Goal: Task Accomplishment & Management: Complete application form

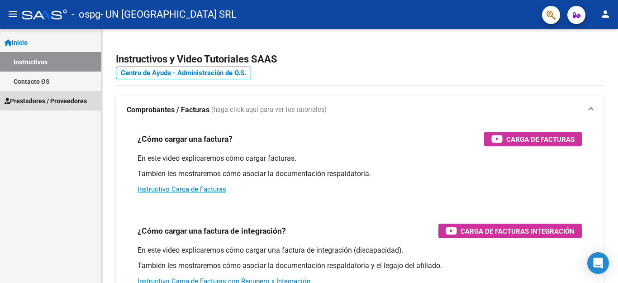
click at [63, 93] on link "Prestadores / Proveedores" at bounding box center [50, 100] width 101 height 19
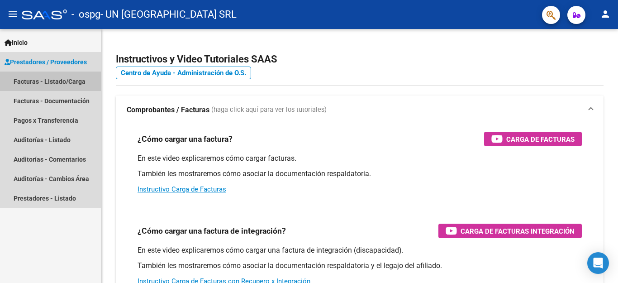
click at [63, 86] on link "Facturas - Listado/Carga" at bounding box center [50, 80] width 101 height 19
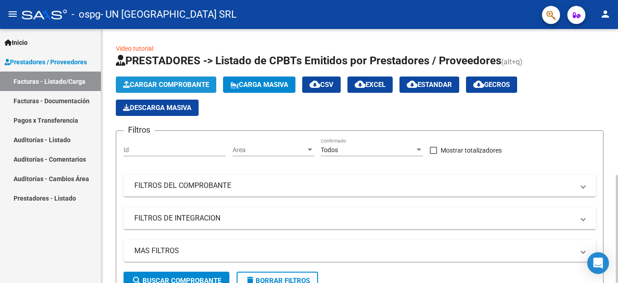
click at [124, 87] on icon "button" at bounding box center [126, 84] width 7 height 7
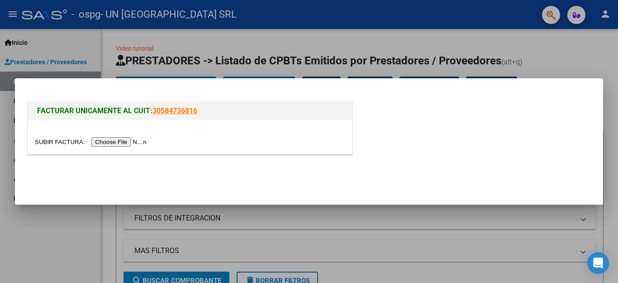
click at [143, 140] on input "file" at bounding box center [92, 141] width 114 height 9
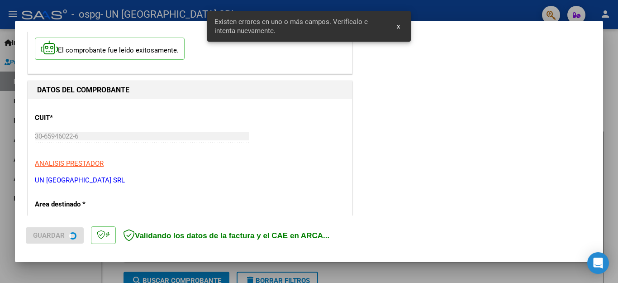
scroll to position [206, 0]
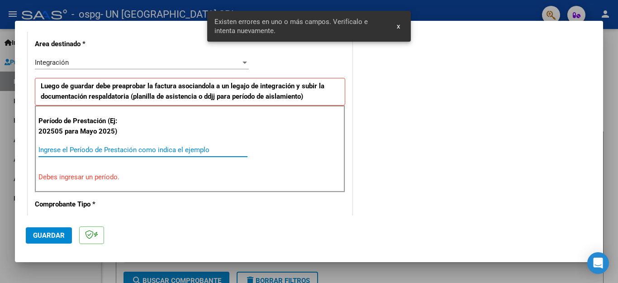
click at [170, 146] on input "Ingrese el Período de Prestación como indica el ejemplo" at bounding box center [142, 150] width 209 height 8
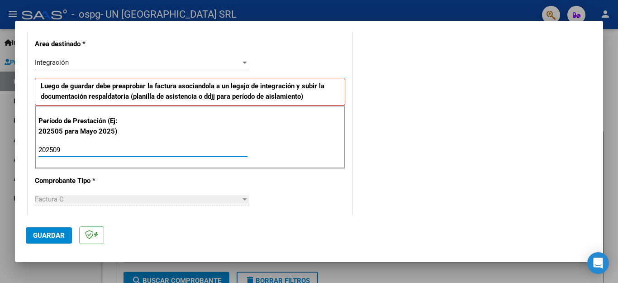
type input "202509"
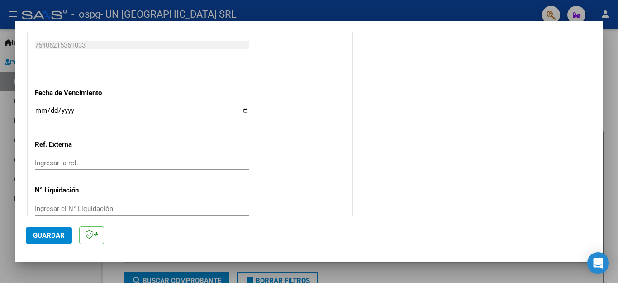
scroll to position [596, 0]
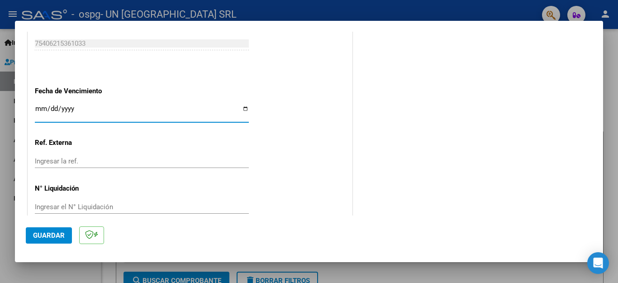
click at [239, 105] on input "Ingresar la fecha" at bounding box center [142, 112] width 214 height 14
type input "2025-10-11"
click at [64, 232] on span "Guardar" at bounding box center [49, 235] width 32 height 8
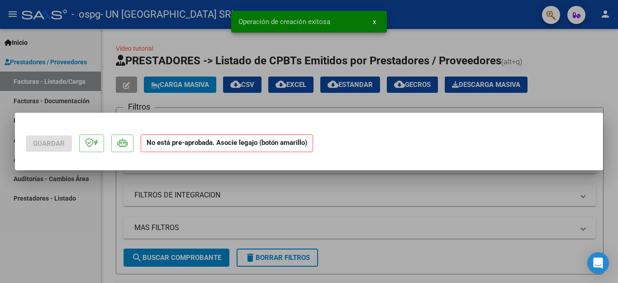
scroll to position [0, 0]
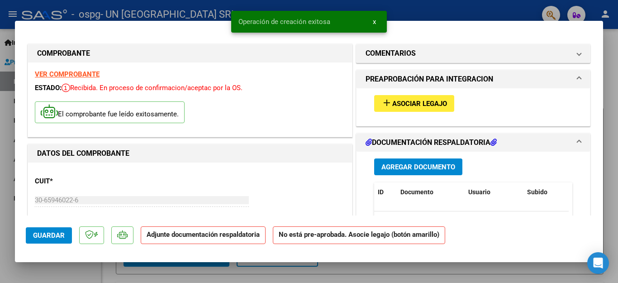
click at [397, 101] on span "Asociar Legajo" at bounding box center [419, 103] width 55 height 8
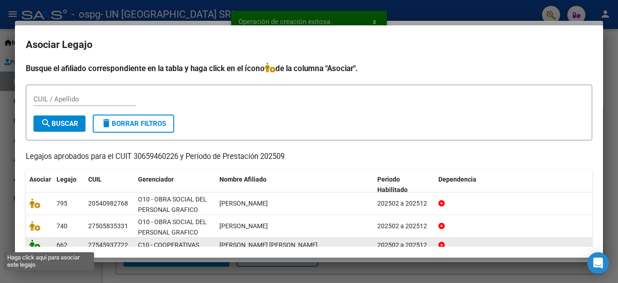
click at [32, 244] on icon at bounding box center [34, 244] width 11 height 10
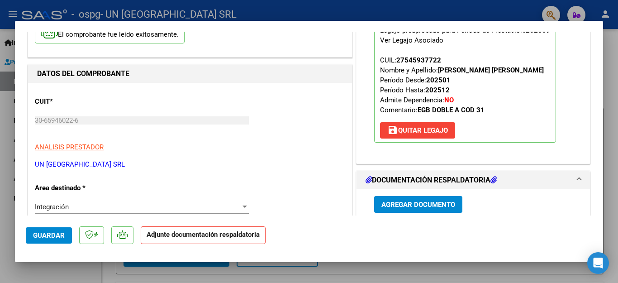
scroll to position [116, 0]
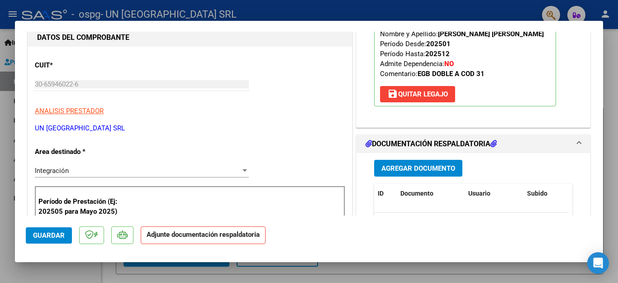
click at [423, 212] on datatable-body "No data to display" at bounding box center [471, 254] width 194 height 84
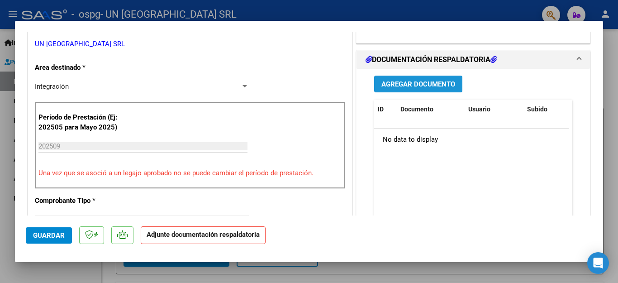
click at [416, 84] on span "Agregar Documento" at bounding box center [418, 84] width 74 height 8
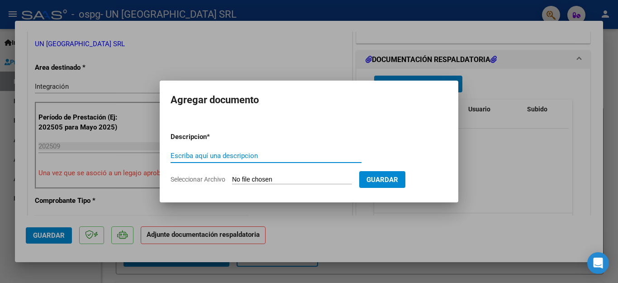
click at [209, 154] on input "Escriba aquí una descripcion" at bounding box center [265, 155] width 191 height 8
type input "factura"
click at [217, 176] on span "Seleccionar Archivo" at bounding box center [197, 178] width 55 height 7
click at [232, 176] on input "Seleccionar Archivo" at bounding box center [292, 179] width 120 height 9
type input "C:\fakepath\30659460226_011_00003_00022503.pdf"
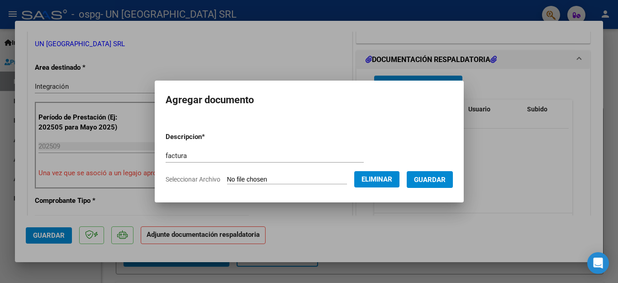
click at [428, 185] on button "Guardar" at bounding box center [429, 179] width 46 height 17
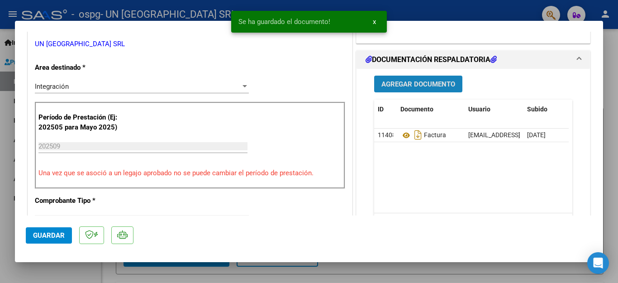
click at [408, 78] on button "Agregar Documento" at bounding box center [418, 83] width 88 height 17
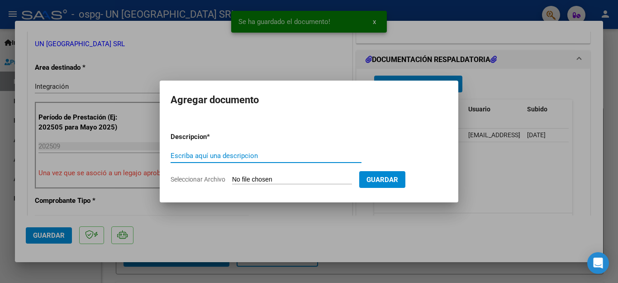
click at [207, 151] on input "Escriba aquí una descripcion" at bounding box center [265, 155] width 191 height 8
type input "asistencia"
click at [207, 175] on span "Seleccionar Archivo" at bounding box center [197, 178] width 55 height 7
click at [232, 175] on input "Seleccionar Archivo" at bounding box center [292, 179] width 120 height 9
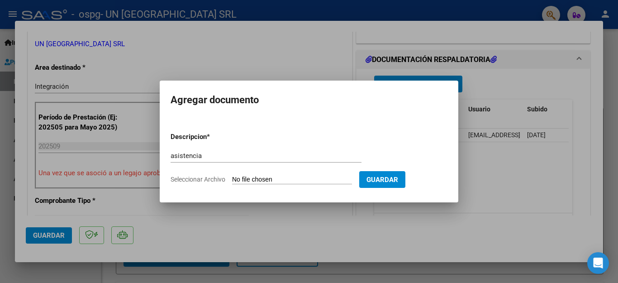
type input "C:\fakepath\ESC ARAUJO ELUNEY.pdf"
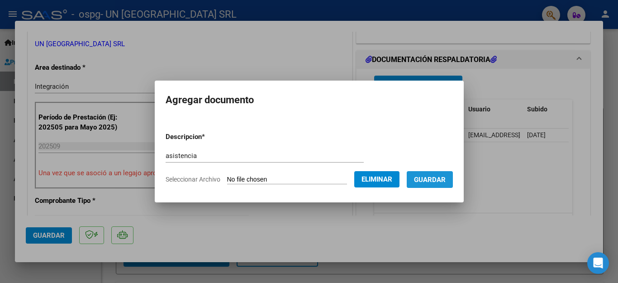
click at [441, 181] on span "Guardar" at bounding box center [430, 179] width 32 height 8
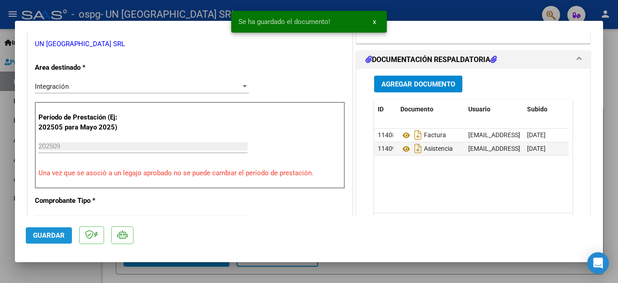
click at [44, 235] on span "Guardar" at bounding box center [49, 235] width 32 height 8
click at [52, 268] on div at bounding box center [309, 141] width 618 height 283
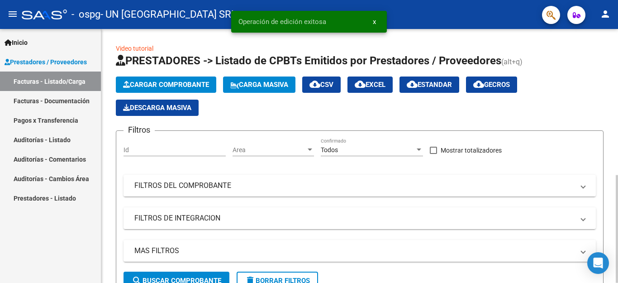
click at [176, 80] on span "Cargar Comprobante" at bounding box center [166, 84] width 86 height 8
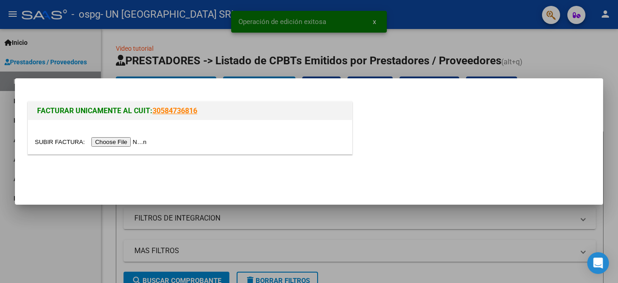
click at [122, 143] on input "file" at bounding box center [92, 141] width 114 height 9
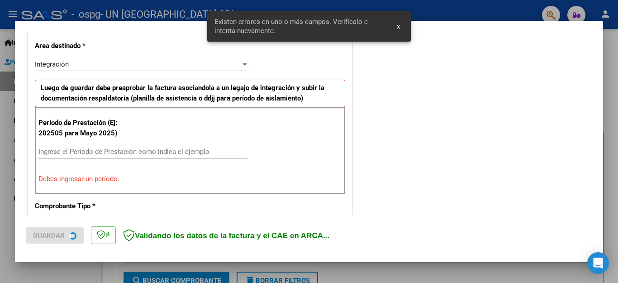
scroll to position [206, 0]
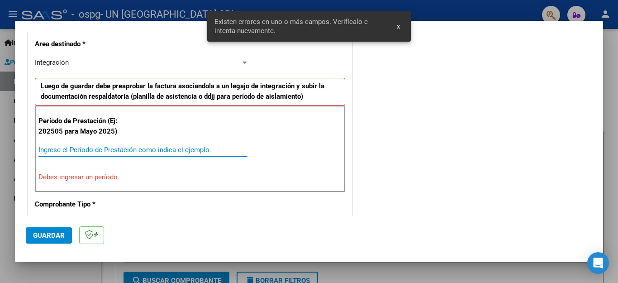
click at [109, 149] on input "Ingrese el Período de Prestación como indica el ejemplo" at bounding box center [142, 150] width 209 height 8
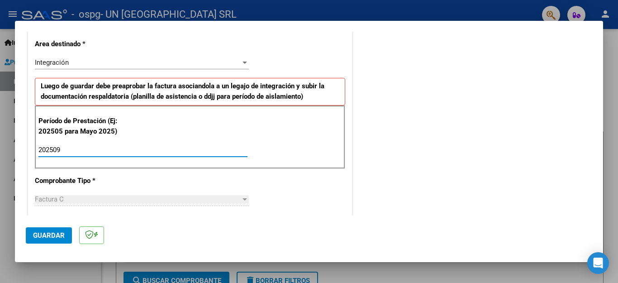
type input "202509"
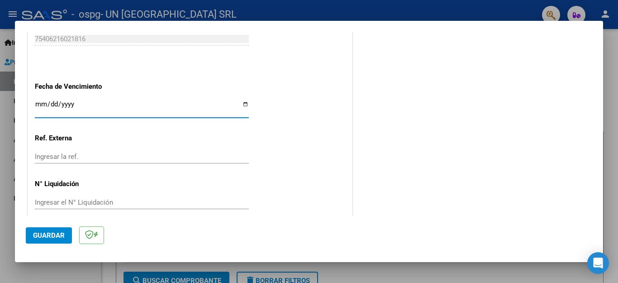
click at [242, 100] on input "Ingresar la fecha" at bounding box center [142, 107] width 214 height 14
type input "2025-10-11"
click at [41, 236] on span "Guardar" at bounding box center [49, 235] width 32 height 8
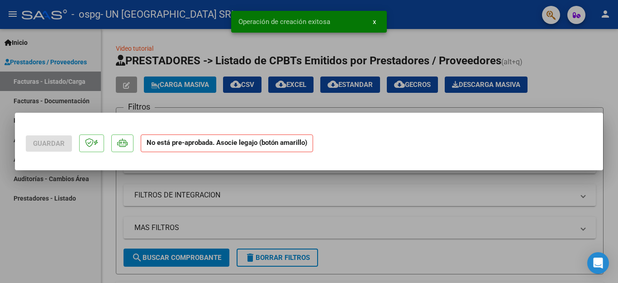
scroll to position [0, 0]
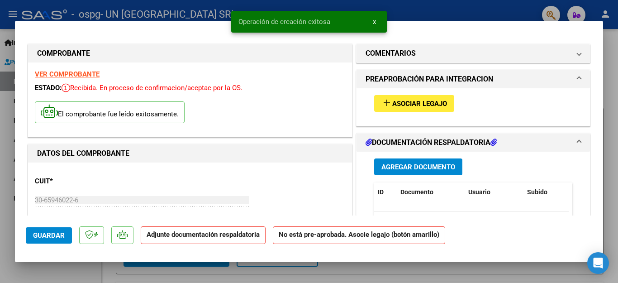
click at [414, 101] on span "Asociar Legajo" at bounding box center [419, 103] width 55 height 8
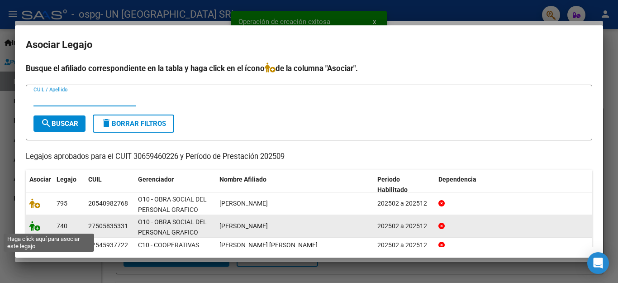
click at [37, 226] on icon at bounding box center [34, 226] width 11 height 10
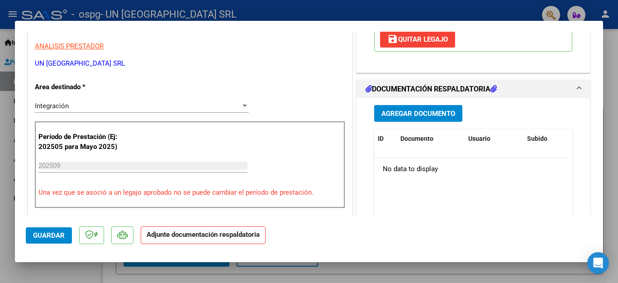
scroll to position [183, 0]
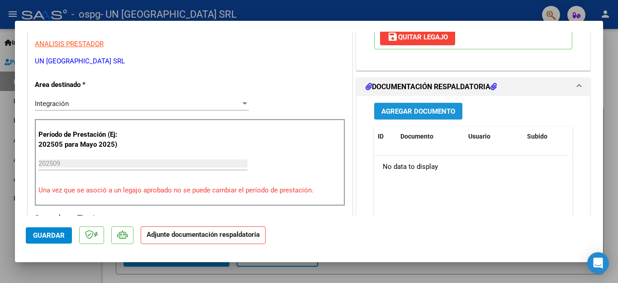
click at [418, 111] on span "Agregar Documento" at bounding box center [418, 111] width 74 height 8
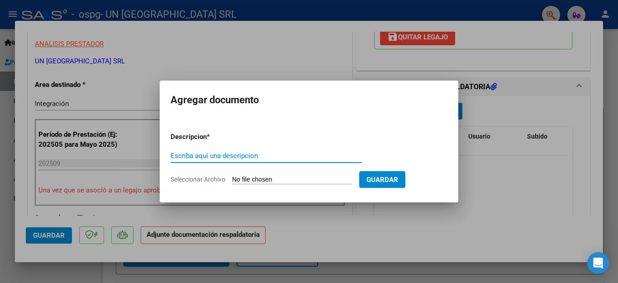
click at [243, 159] on input "Escriba aquí una descripcion" at bounding box center [265, 155] width 191 height 8
type input "asistencia"
click at [189, 177] on span "Seleccionar Archivo" at bounding box center [197, 178] width 55 height 7
click at [232, 177] on input "Seleccionar Archivo" at bounding box center [292, 179] width 120 height 9
type input "C:\fakepath\ESC PRATTI JULIANA.pdf"
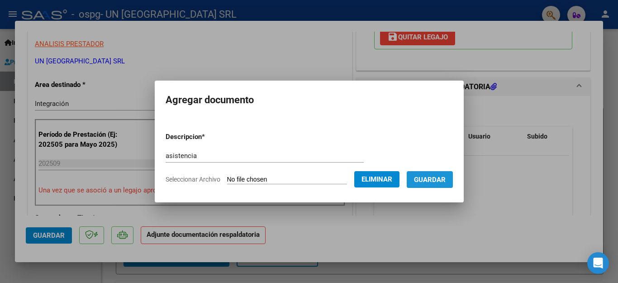
click at [433, 179] on span "Guardar" at bounding box center [430, 179] width 32 height 8
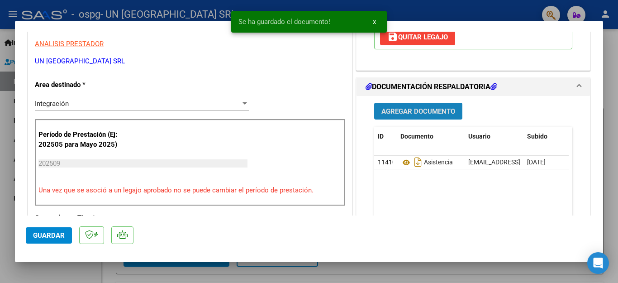
click at [419, 111] on span "Agregar Documento" at bounding box center [418, 111] width 74 height 8
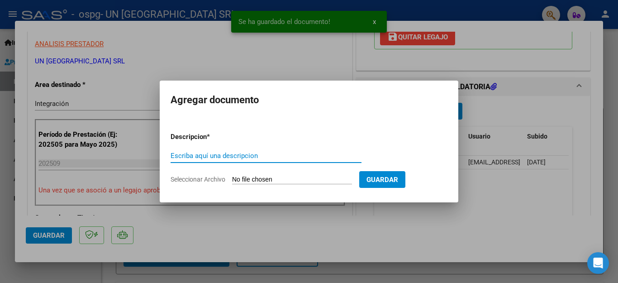
click at [220, 154] on input "Escriba aquí una descripcion" at bounding box center [265, 155] width 191 height 8
type input "factura"
click at [203, 179] on span "Seleccionar Archivo" at bounding box center [197, 178] width 55 height 7
click at [232, 179] on input "Seleccionar Archivo" at bounding box center [292, 179] width 120 height 9
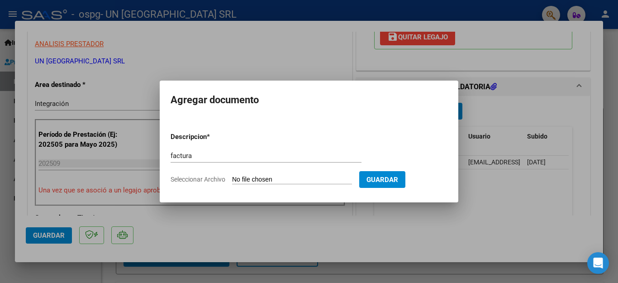
type input "C:\fakepath\30659460226_011_00003_00022504.pdf"
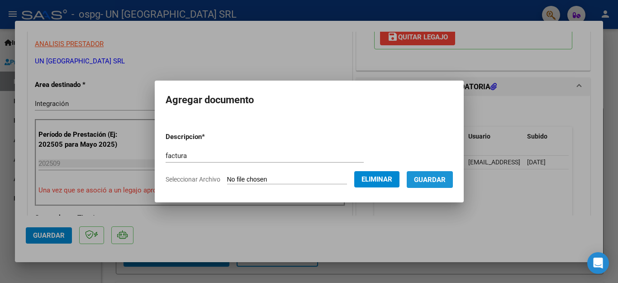
click at [425, 183] on span "Guardar" at bounding box center [430, 179] width 32 height 8
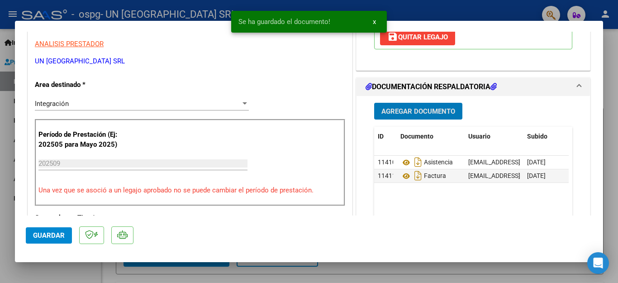
click at [39, 242] on button "Guardar" at bounding box center [49, 235] width 46 height 16
click at [50, 264] on div at bounding box center [309, 141] width 618 height 283
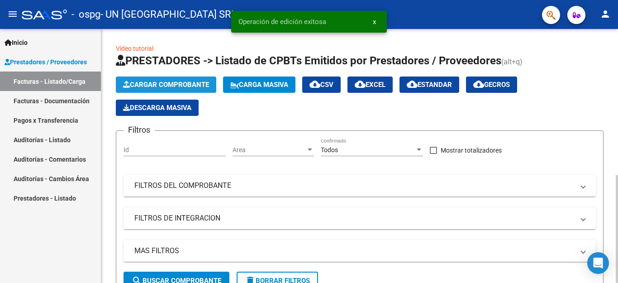
click at [132, 82] on span "Cargar Comprobante" at bounding box center [166, 84] width 86 height 8
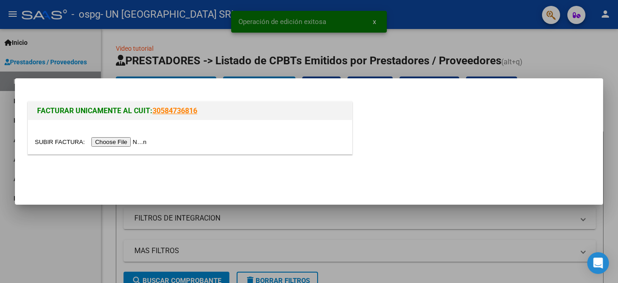
click at [121, 139] on input "file" at bounding box center [92, 141] width 114 height 9
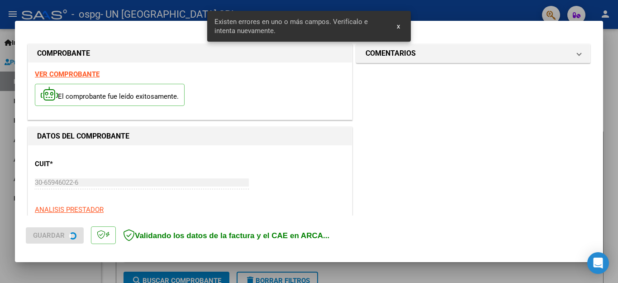
scroll to position [206, 0]
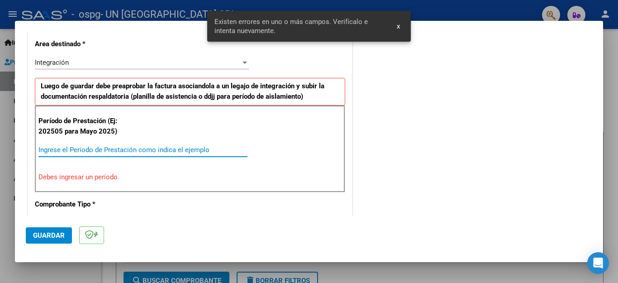
click at [152, 150] on input "Ingrese el Período de Prestación como indica el ejemplo" at bounding box center [142, 150] width 209 height 8
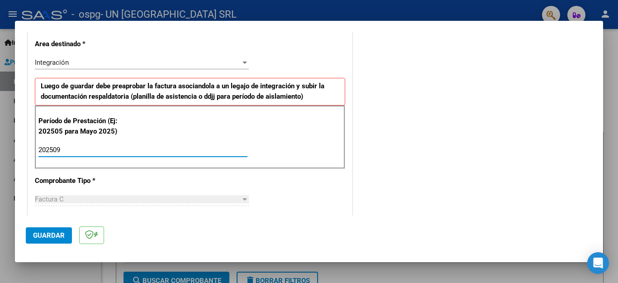
type input "202509"
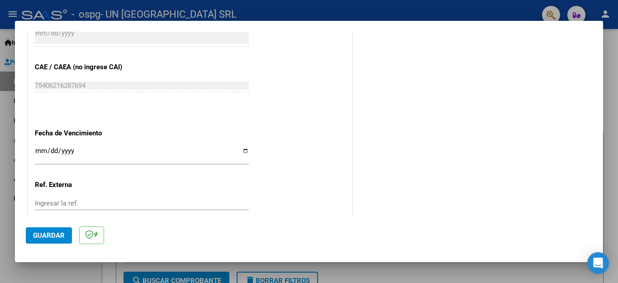
scroll to position [567, 0]
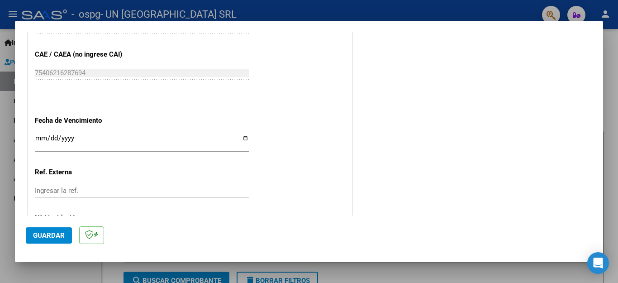
click at [242, 134] on input "Ingresar la fecha" at bounding box center [142, 141] width 214 height 14
type input "2025-10-11"
click at [59, 235] on span "Guardar" at bounding box center [49, 235] width 32 height 8
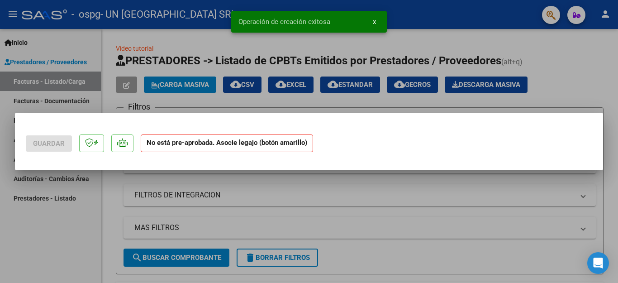
scroll to position [0, 0]
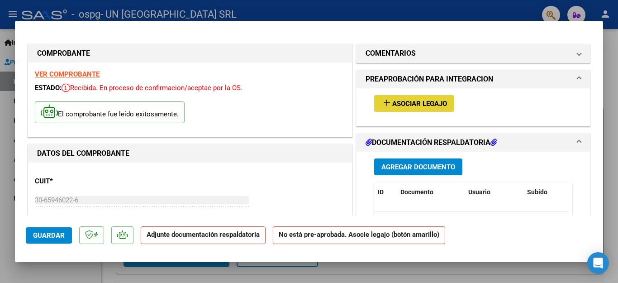
click at [410, 101] on span "Asociar Legajo" at bounding box center [419, 103] width 55 height 8
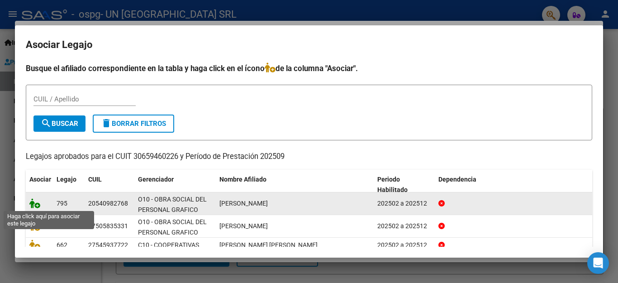
click at [32, 200] on icon at bounding box center [34, 203] width 11 height 10
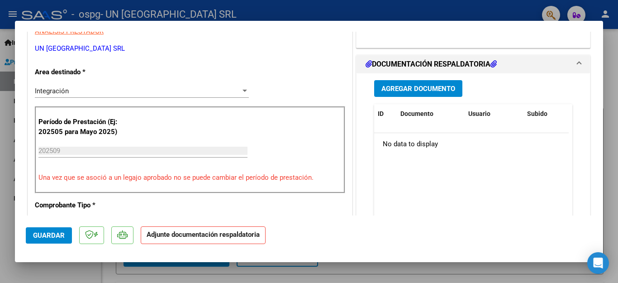
scroll to position [204, 0]
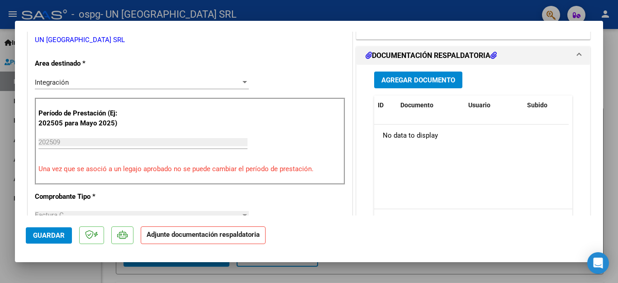
click at [385, 85] on button "Agregar Documento" at bounding box center [418, 79] width 88 height 17
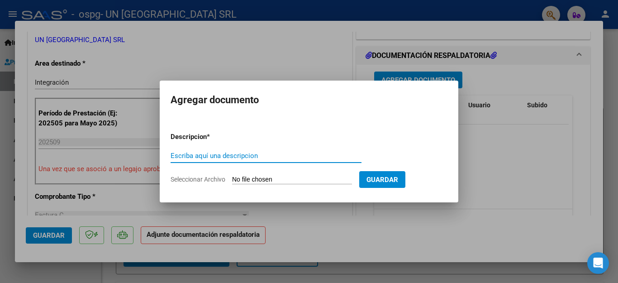
click at [220, 155] on input "Escriba aquí una descripcion" at bounding box center [265, 155] width 191 height 8
type input "factura"
click at [173, 177] on span "Seleccionar Archivo" at bounding box center [197, 178] width 55 height 7
click at [232, 177] on input "Seleccionar Archivo" at bounding box center [292, 179] width 120 height 9
type input "C:\fakepath\30659460226_011_00003_00022505.pdf"
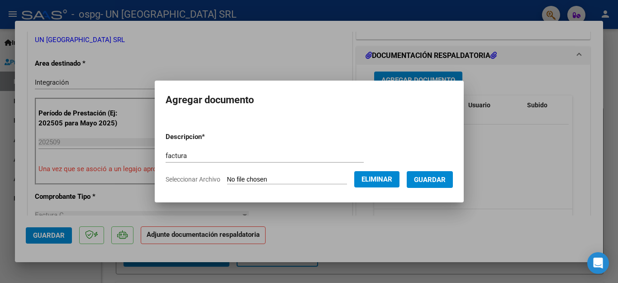
click at [421, 180] on span "Guardar" at bounding box center [430, 179] width 32 height 8
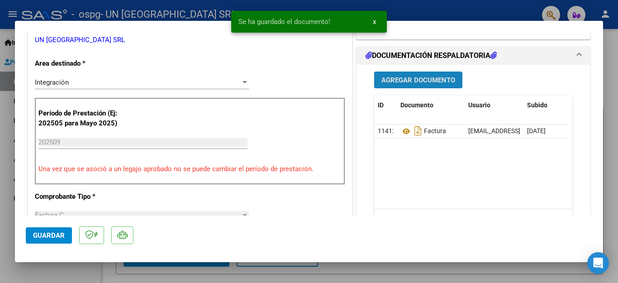
click at [413, 77] on span "Agregar Documento" at bounding box center [418, 80] width 74 height 8
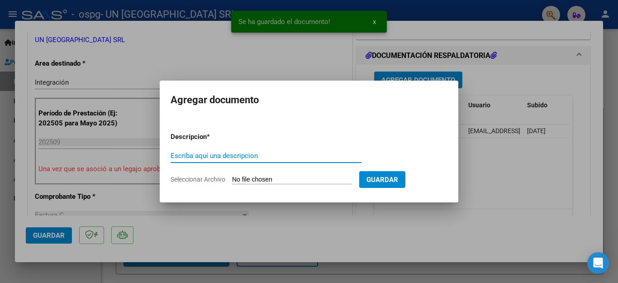
click at [230, 156] on input "Escriba aquí una descripcion" at bounding box center [265, 155] width 191 height 8
type input "asistencia"
click at [204, 179] on span "Seleccionar Archivo" at bounding box center [197, 178] width 55 height 7
click at [232, 179] on input "Seleccionar Archivo" at bounding box center [292, 179] width 120 height 9
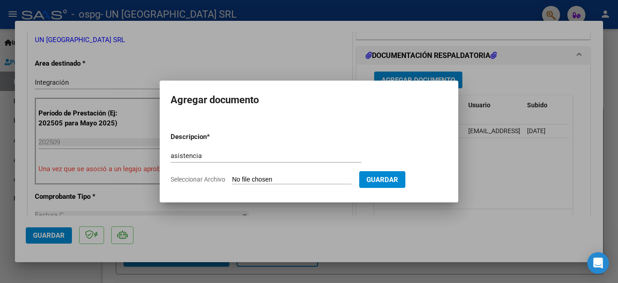
type input "C:\fakepath\ESC TISSERA TOMAS.pdf"
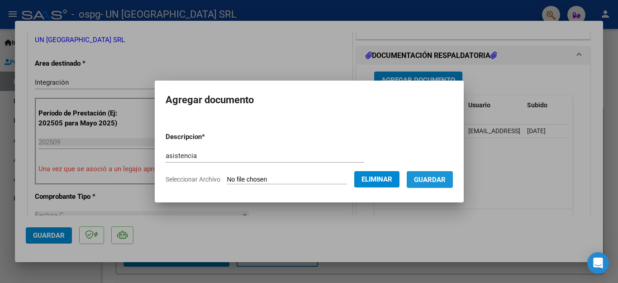
click at [421, 184] on button "Guardar" at bounding box center [429, 179] width 46 height 17
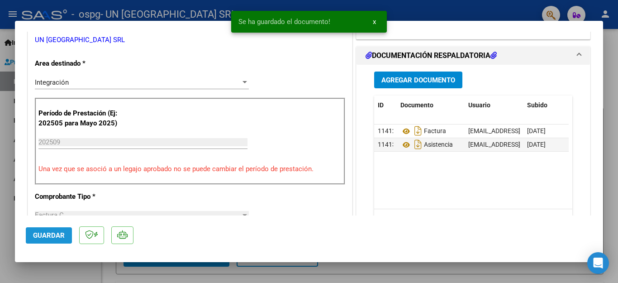
click at [66, 231] on button "Guardar" at bounding box center [49, 235] width 46 height 16
click at [66, 269] on div at bounding box center [309, 141] width 618 height 283
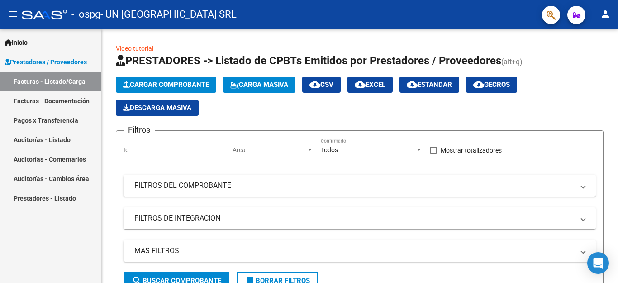
click at [604, 15] on mat-icon "person" at bounding box center [604, 14] width 11 height 11
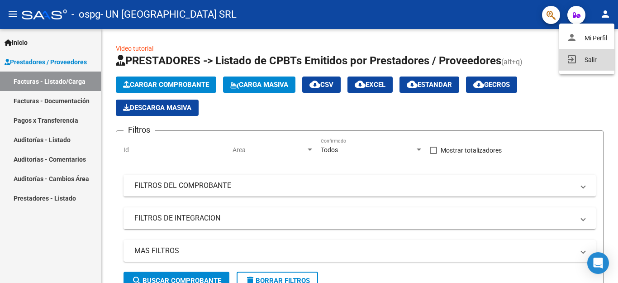
click at [595, 52] on button "exit_to_app Salir" at bounding box center [586, 60] width 55 height 22
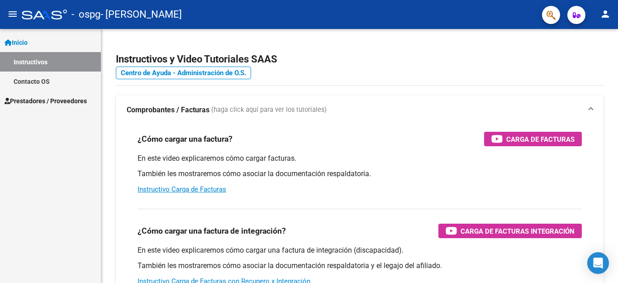
click at [42, 107] on link "Prestadores / Proveedores" at bounding box center [50, 100] width 101 height 19
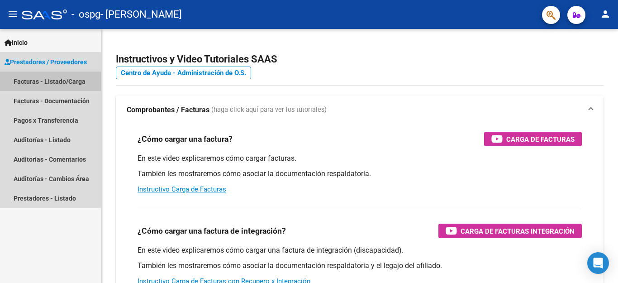
click at [42, 83] on link "Facturas - Listado/Carga" at bounding box center [50, 80] width 101 height 19
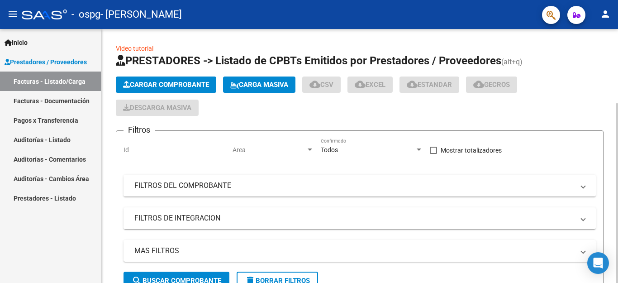
click at [135, 85] on span "Cargar Comprobante" at bounding box center [166, 84] width 86 height 8
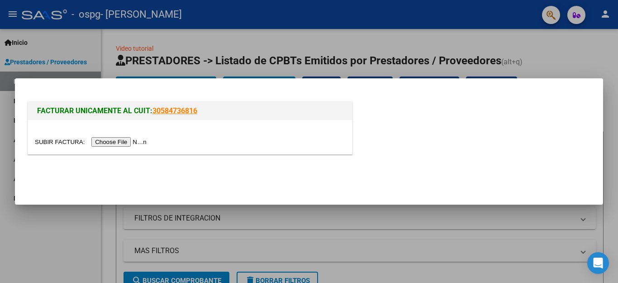
click at [128, 141] on input "file" at bounding box center [92, 141] width 114 height 9
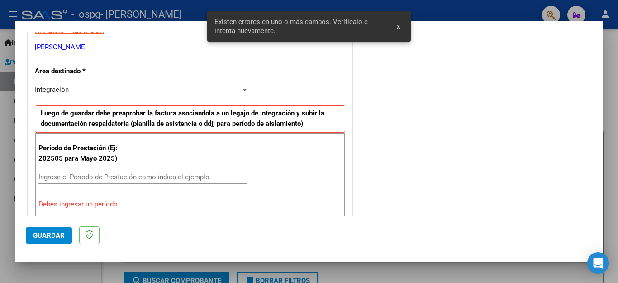
scroll to position [206, 0]
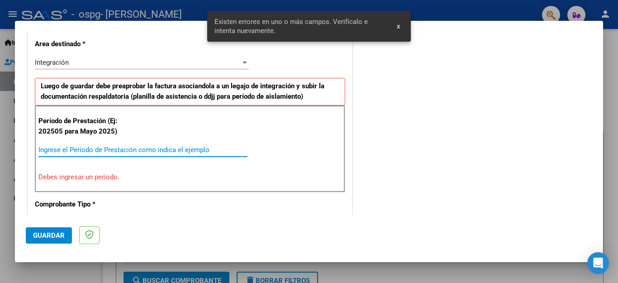
click at [121, 151] on input "Ingrese el Período de Prestación como indica el ejemplo" at bounding box center [142, 150] width 209 height 8
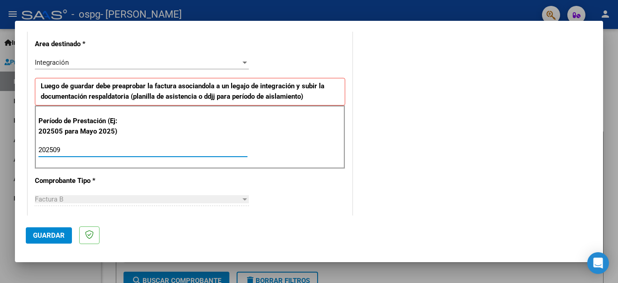
type input "202509"
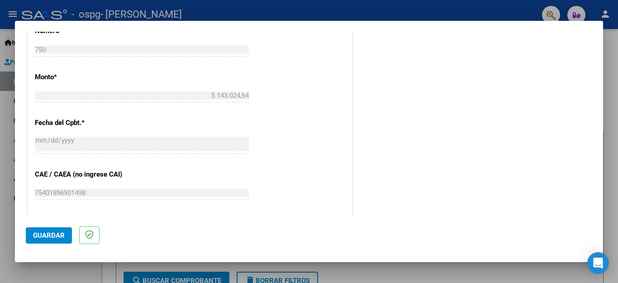
scroll to position [601, 0]
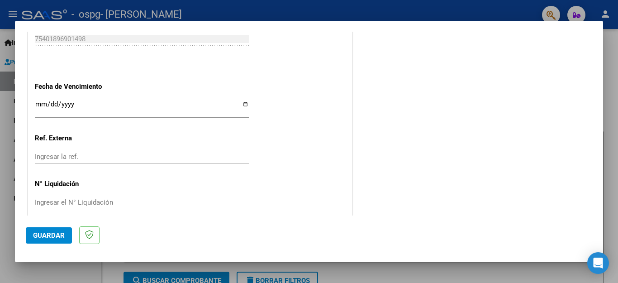
click at [239, 100] on input "Ingresar la fecha" at bounding box center [142, 107] width 214 height 14
type input "[DATE]"
click at [47, 233] on span "Guardar" at bounding box center [49, 235] width 32 height 8
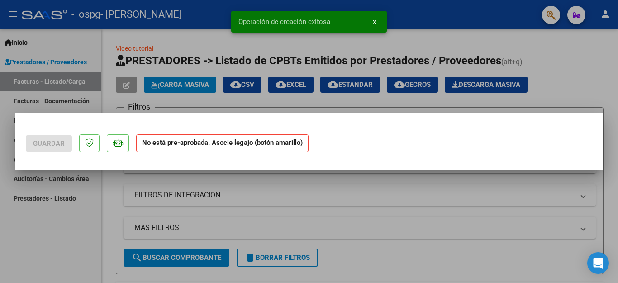
scroll to position [0, 0]
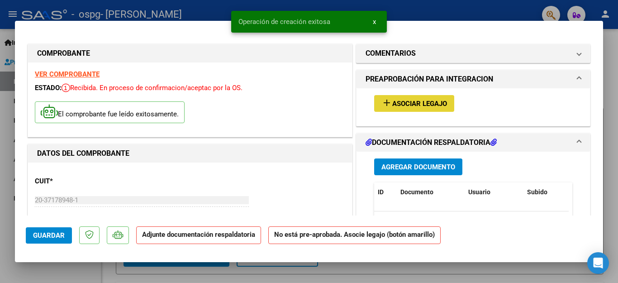
click at [387, 107] on mat-icon "add" at bounding box center [386, 102] width 11 height 11
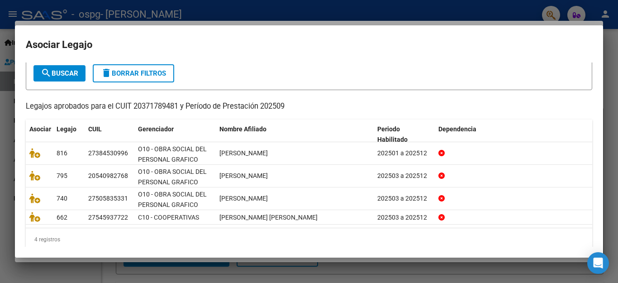
scroll to position [61, 0]
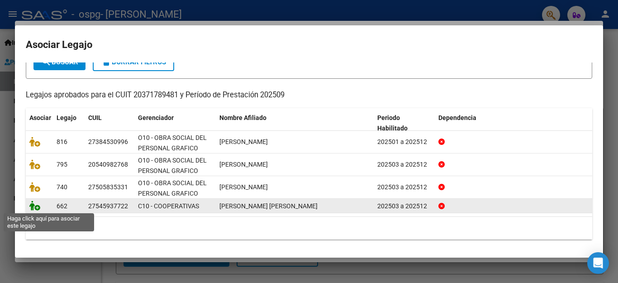
click at [33, 204] on icon at bounding box center [34, 205] width 11 height 10
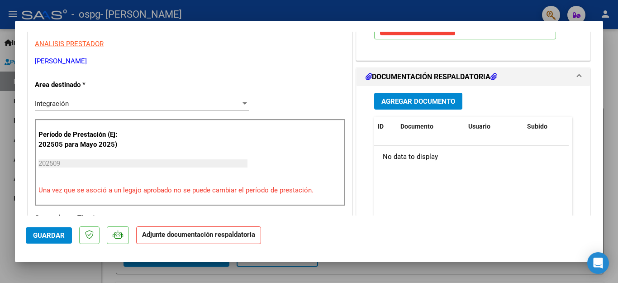
scroll to position [245, 0]
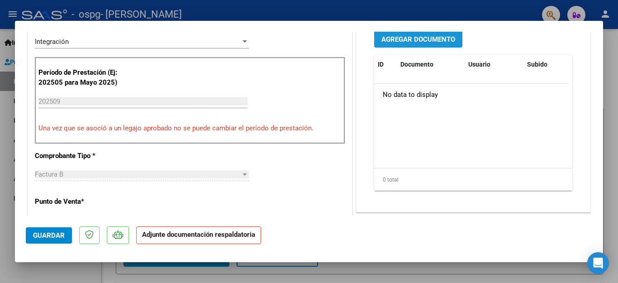
click at [440, 37] on span "Agregar Documento" at bounding box center [418, 39] width 74 height 8
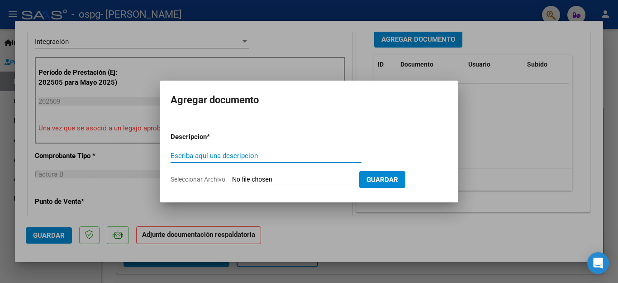
click at [201, 154] on input "Escriba aquí una descripcion" at bounding box center [265, 155] width 191 height 8
type input "asistencia"
click at [205, 180] on span "Seleccionar Archivo" at bounding box center [197, 178] width 55 height 7
click at [232, 180] on input "Seleccionar Archivo" at bounding box center [292, 179] width 120 height 9
type input "C:\fakepath\TR [PERSON_NAME].pdf"
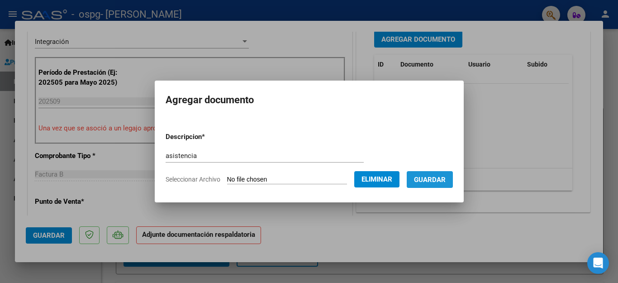
click at [422, 185] on button "Guardar" at bounding box center [429, 179] width 46 height 17
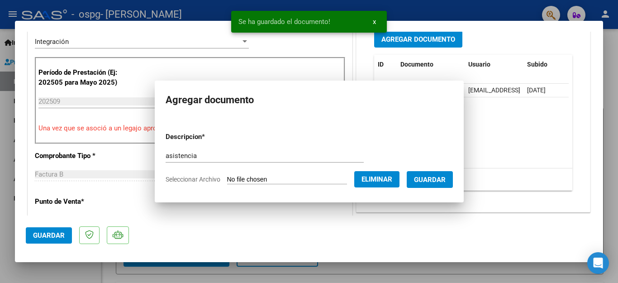
scroll to position [244, 0]
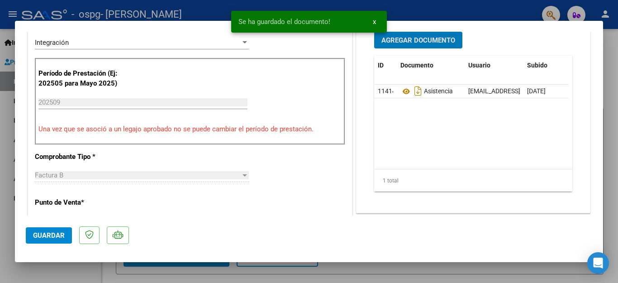
click at [441, 43] on span "Agregar Documento" at bounding box center [418, 40] width 74 height 8
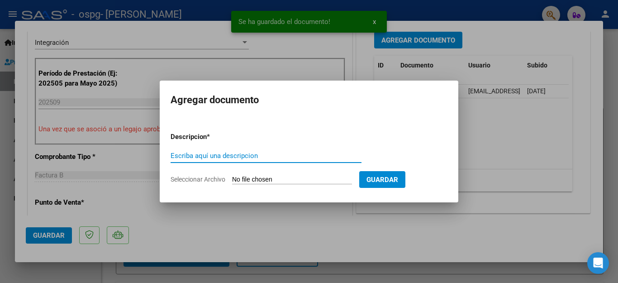
click at [190, 155] on input "Escriba aquí una descripcion" at bounding box center [265, 155] width 191 height 8
type input "factura"
click at [215, 178] on span "Seleccionar Archivo" at bounding box center [197, 178] width 55 height 7
click at [232, 178] on input "Seleccionar Archivo" at bounding box center [292, 179] width 120 height 9
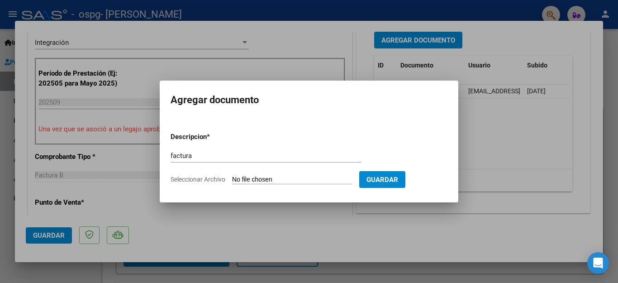
type input "C:\fakepath\20371789481_006_00003_00000750.pdf"
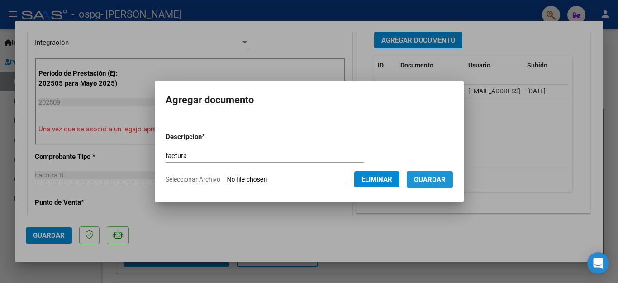
click at [445, 184] on button "Guardar" at bounding box center [429, 179] width 46 height 17
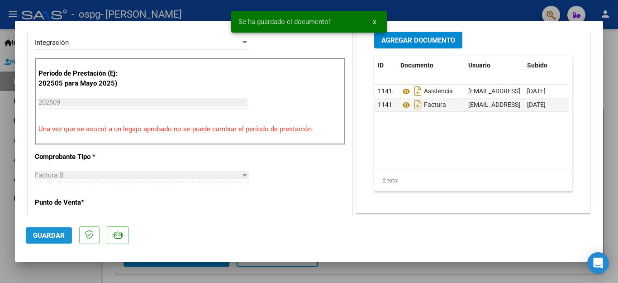
click at [52, 232] on span "Guardar" at bounding box center [49, 235] width 32 height 8
click at [67, 275] on div at bounding box center [309, 141] width 618 height 283
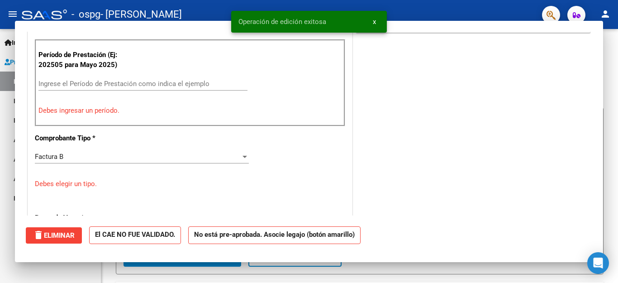
scroll to position [0, 0]
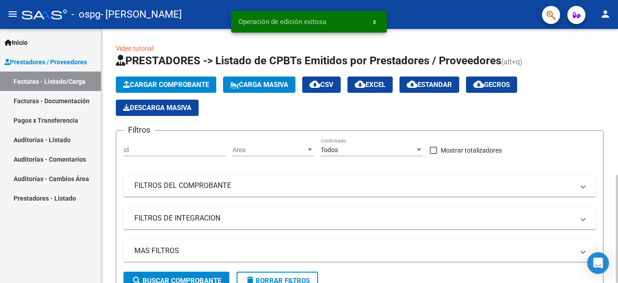
click at [165, 81] on span "Cargar Comprobante" at bounding box center [166, 84] width 86 height 8
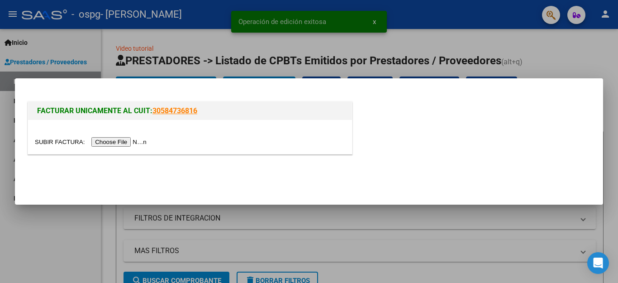
click at [127, 141] on input "file" at bounding box center [92, 141] width 114 height 9
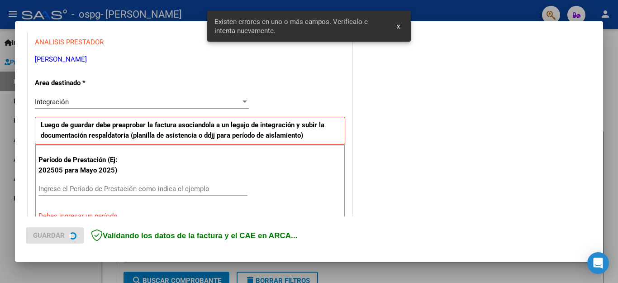
scroll to position [206, 0]
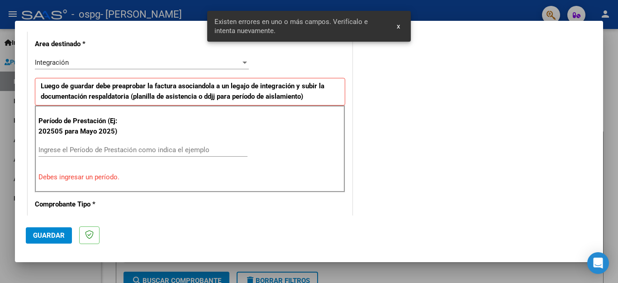
click at [210, 149] on input "Ingrese el Período de Prestación como indica el ejemplo" at bounding box center [142, 150] width 209 height 8
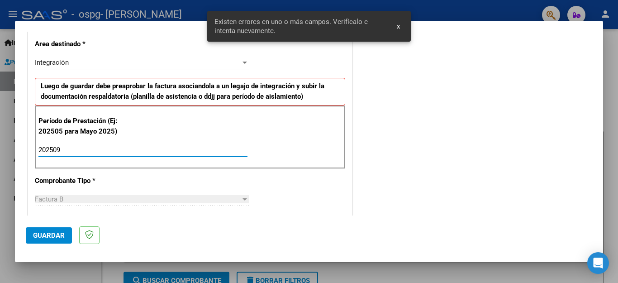
type input "202509"
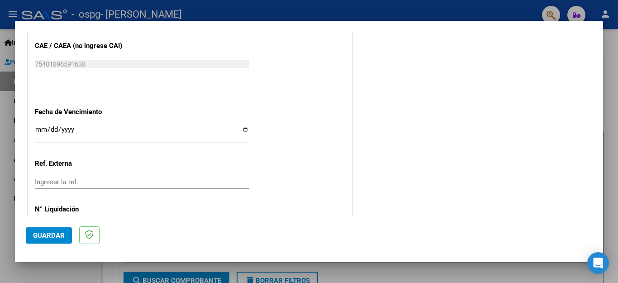
scroll to position [590, 0]
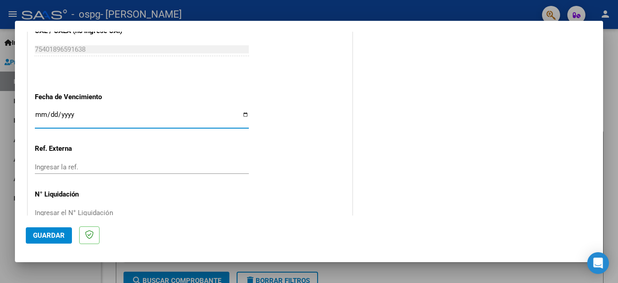
click at [240, 111] on input "Ingresar la fecha" at bounding box center [142, 118] width 214 height 14
type input "[DATE]"
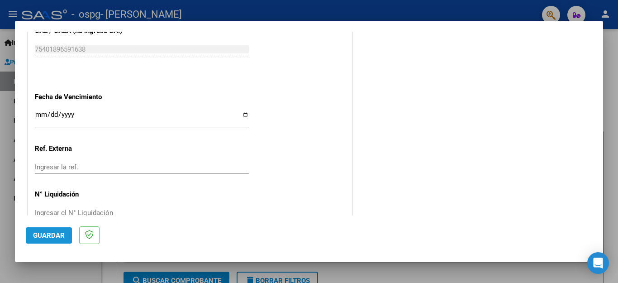
click at [57, 229] on button "Guardar" at bounding box center [49, 235] width 46 height 16
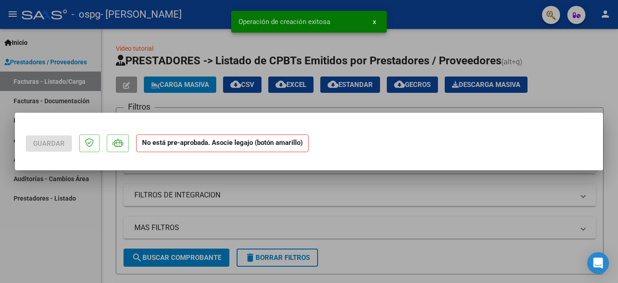
scroll to position [0, 0]
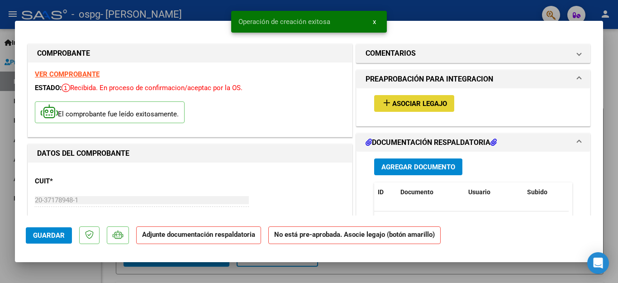
click at [422, 105] on span "Asociar Legajo" at bounding box center [419, 103] width 55 height 8
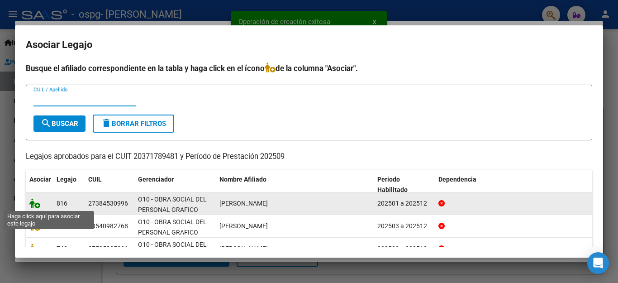
click at [39, 205] on icon at bounding box center [34, 203] width 11 height 10
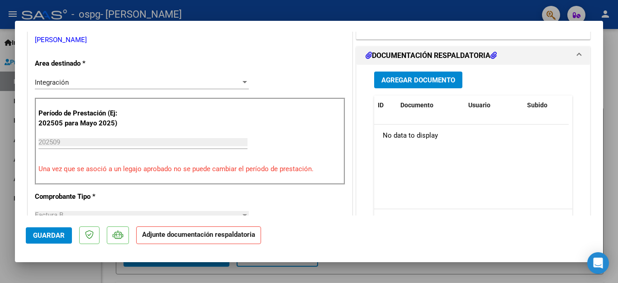
scroll to position [234, 0]
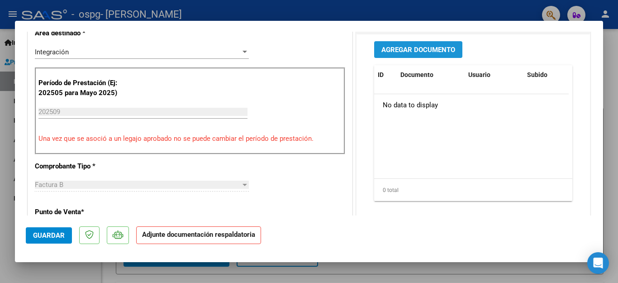
click at [407, 50] on span "Agregar Documento" at bounding box center [418, 50] width 74 height 8
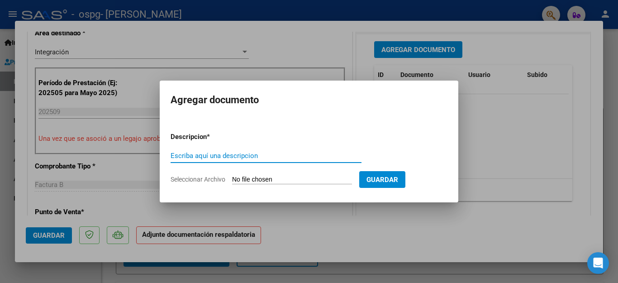
click at [196, 158] on input "Escriba aquí una descripcion" at bounding box center [265, 155] width 191 height 8
type input "factura"
click at [196, 174] on form "Descripcion * factura Escriba aquí una descripcion Seleccionar Archivo Guardar" at bounding box center [308, 158] width 277 height 66
click at [197, 178] on span "Seleccionar Archivo" at bounding box center [197, 178] width 55 height 7
click at [232, 178] on input "Seleccionar Archivo" at bounding box center [292, 179] width 120 height 9
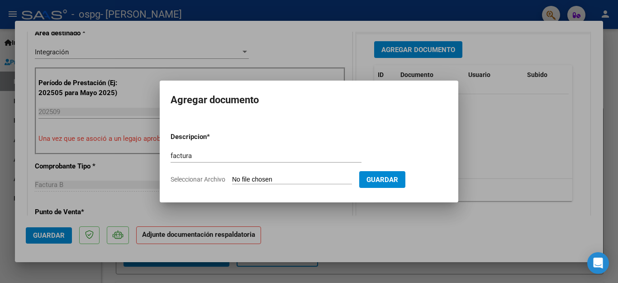
type input "C:\fakepath\20371789481_006_00003_00000749.pdf"
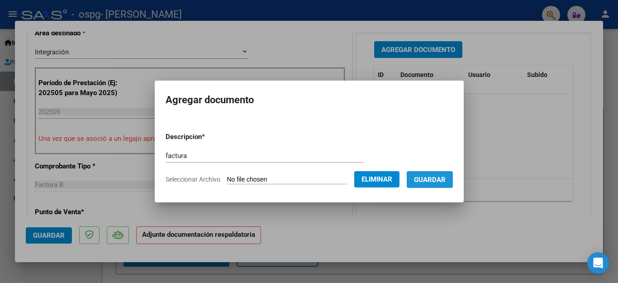
click at [434, 182] on span "Guardar" at bounding box center [430, 179] width 32 height 8
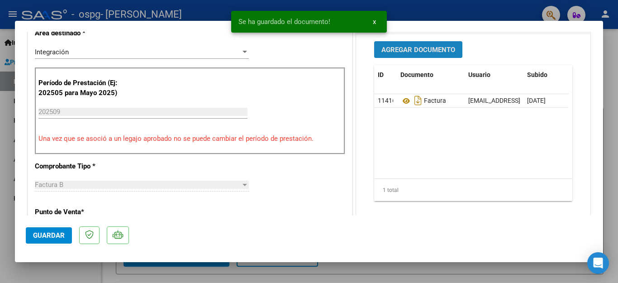
click at [407, 51] on span "Agregar Documento" at bounding box center [418, 50] width 74 height 8
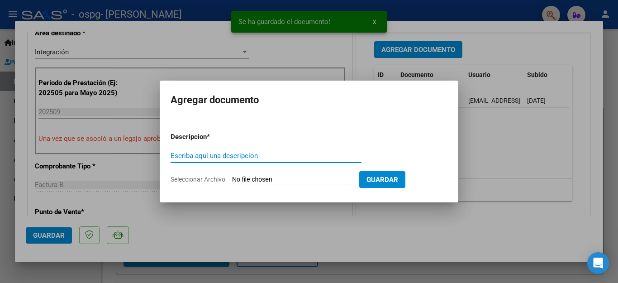
click at [221, 158] on input "Escriba aquí una descripcion" at bounding box center [265, 155] width 191 height 8
type input "asistencia"
click at [204, 177] on span "Seleccionar Archivo" at bounding box center [197, 178] width 55 height 7
click at [232, 177] on input "Seleccionar Archivo" at bounding box center [292, 179] width 120 height 9
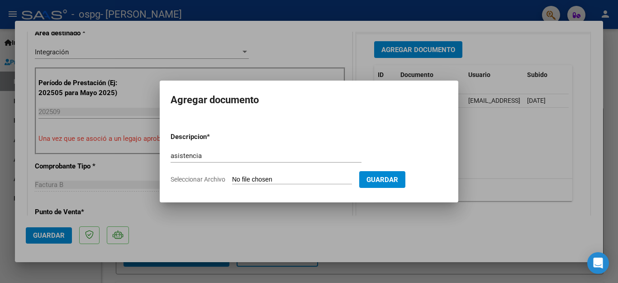
type input "C:\fakepath\TR FLORES.pdf"
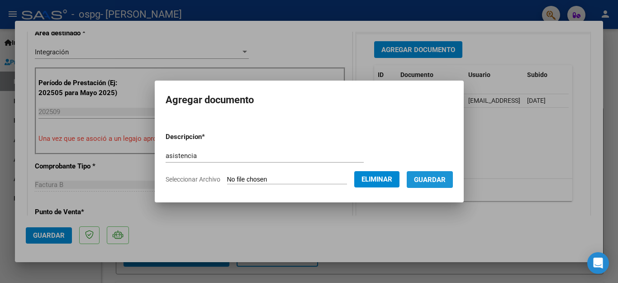
click at [428, 182] on span "Guardar" at bounding box center [430, 179] width 32 height 8
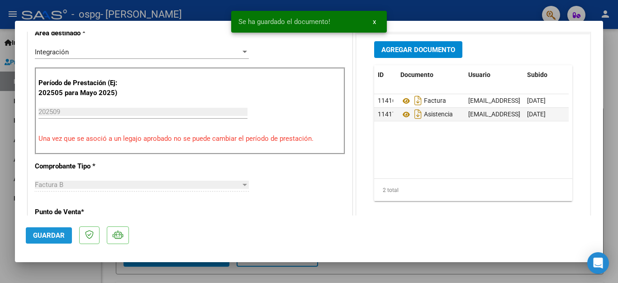
click at [48, 234] on span "Guardar" at bounding box center [49, 235] width 32 height 8
click at [60, 265] on div at bounding box center [309, 141] width 618 height 283
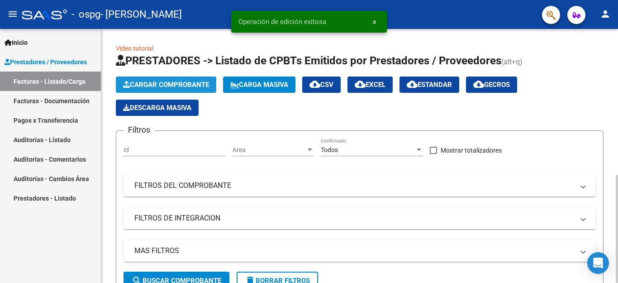
click at [185, 89] on button "Cargar Comprobante" at bounding box center [166, 84] width 100 height 16
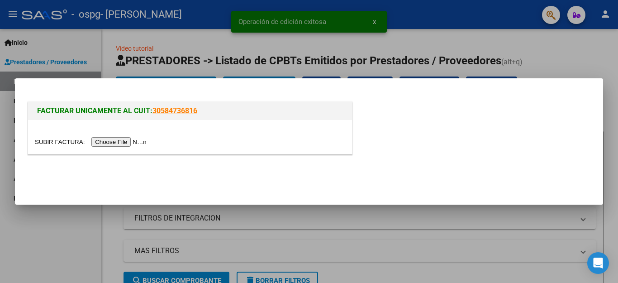
click at [124, 142] on input "file" at bounding box center [92, 141] width 114 height 9
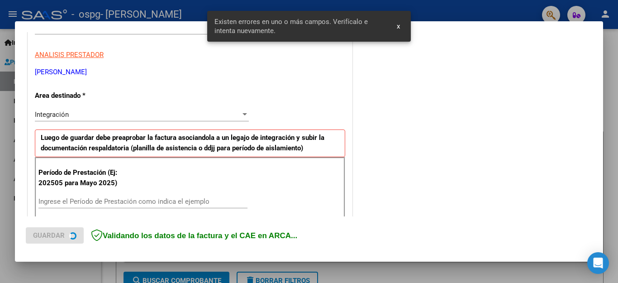
scroll to position [206, 0]
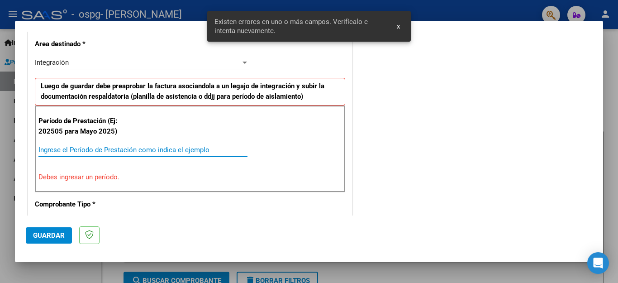
click at [185, 148] on input "Ingrese el Período de Prestación como indica el ejemplo" at bounding box center [142, 150] width 209 height 8
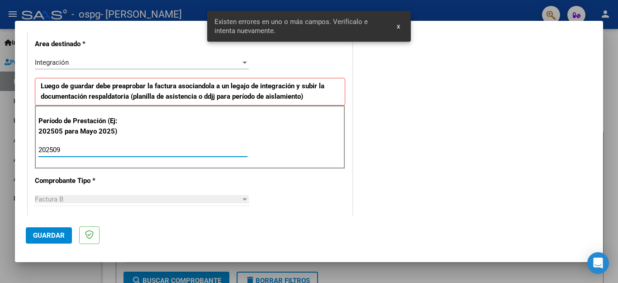
type input "202509"
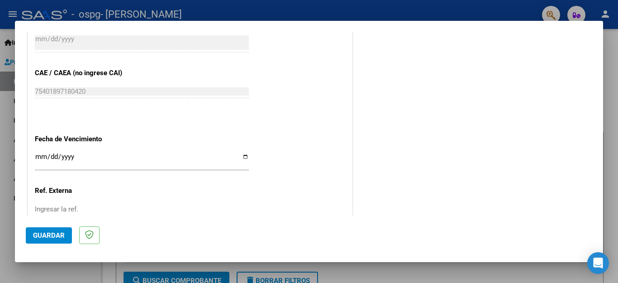
scroll to position [601, 0]
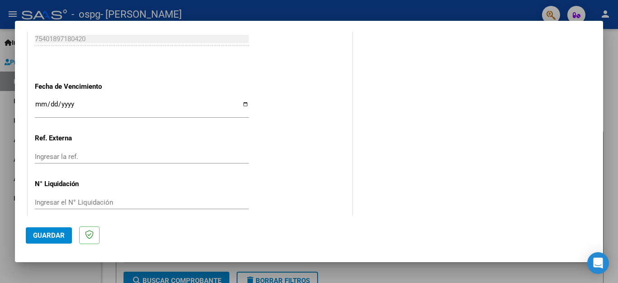
click at [242, 104] on div "Ingresar la fecha" at bounding box center [142, 107] width 214 height 19
click at [241, 100] on input "Ingresar la fecha" at bounding box center [142, 107] width 214 height 14
type input "[DATE]"
click at [54, 239] on span "Guardar" at bounding box center [49, 235] width 32 height 8
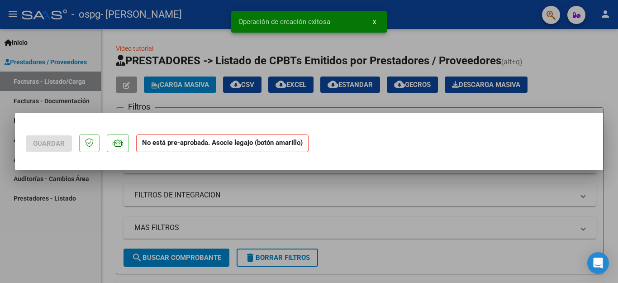
scroll to position [0, 0]
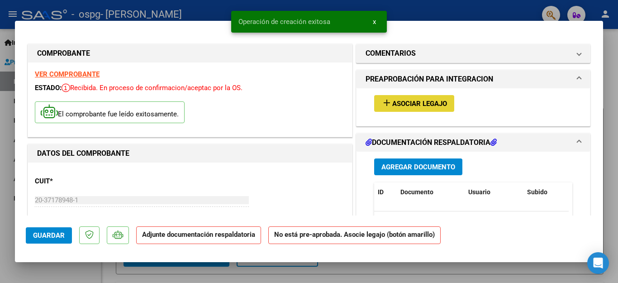
click at [418, 102] on span "Asociar Legajo" at bounding box center [419, 103] width 55 height 8
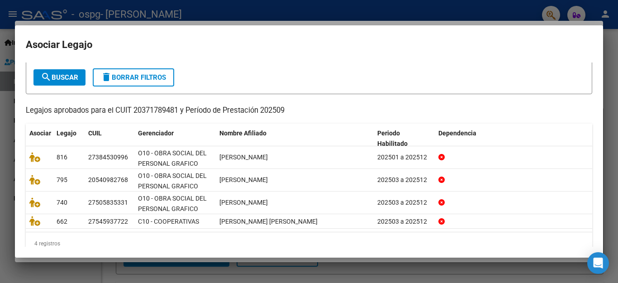
scroll to position [58, 0]
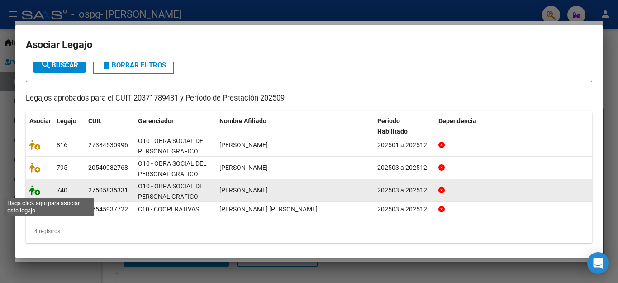
click at [35, 188] on icon at bounding box center [34, 190] width 11 height 10
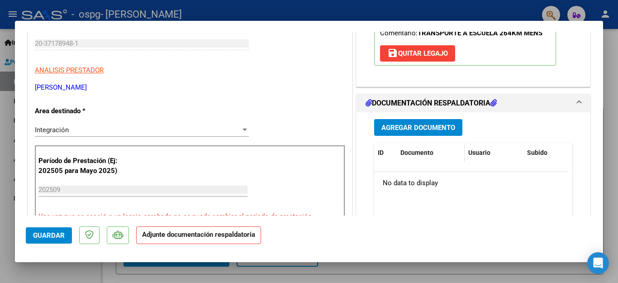
scroll to position [159, 0]
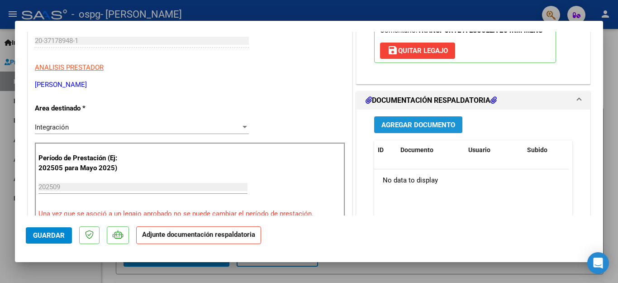
click at [412, 129] on button "Agregar Documento" at bounding box center [418, 124] width 88 height 17
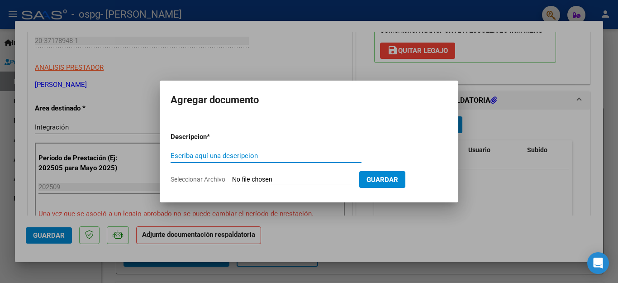
click at [212, 158] on input "Escriba aquí una descripcion" at bounding box center [265, 155] width 191 height 8
type input "factura"
click at [207, 179] on span "Seleccionar Archivo" at bounding box center [197, 178] width 55 height 7
click at [232, 179] on input "Seleccionar Archivo" at bounding box center [292, 179] width 120 height 9
type input "C:\fakepath\20371789481_006_00003_00000751.pdf"
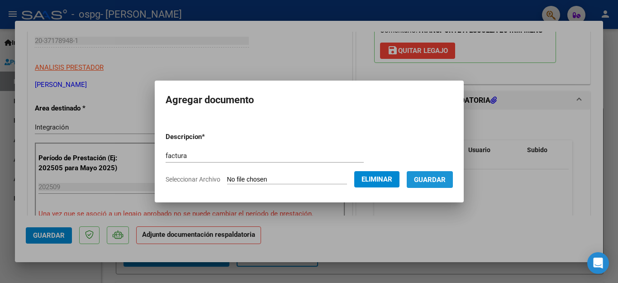
click at [427, 186] on button "Guardar" at bounding box center [429, 179] width 46 height 17
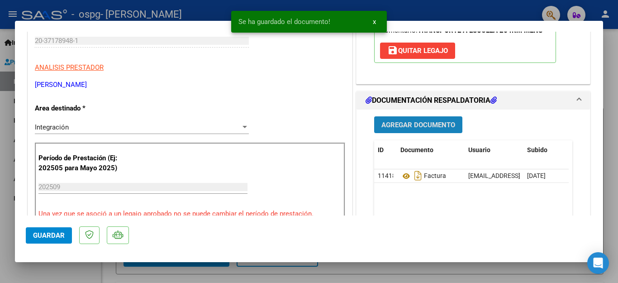
click at [422, 118] on button "Agregar Documento" at bounding box center [418, 124] width 88 height 17
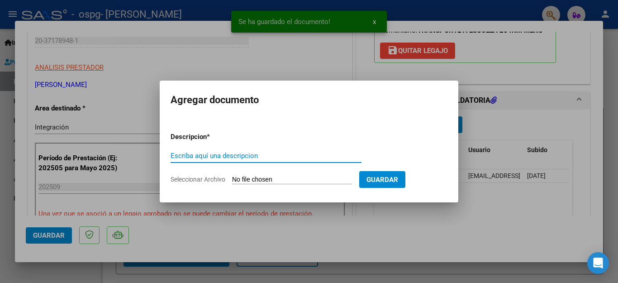
click at [182, 157] on input "Escriba aquí una descripcion" at bounding box center [265, 155] width 191 height 8
type input "asistencia"
click at [210, 177] on span "Seleccionar Archivo" at bounding box center [197, 178] width 55 height 7
click at [232, 177] on input "Seleccionar Archivo" at bounding box center [292, 179] width 120 height 9
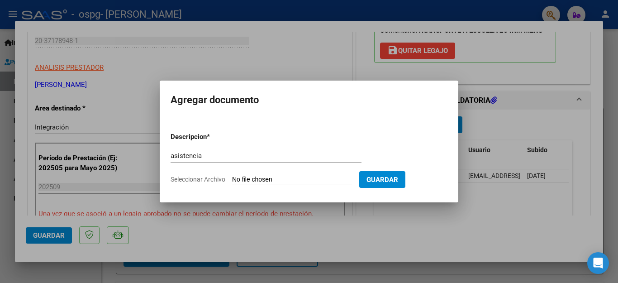
type input "C:\fakepath\TR [PERSON_NAME].pdf"
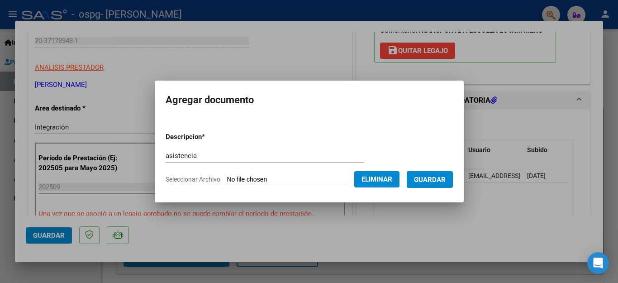
click at [442, 180] on span "Guardar" at bounding box center [430, 179] width 32 height 8
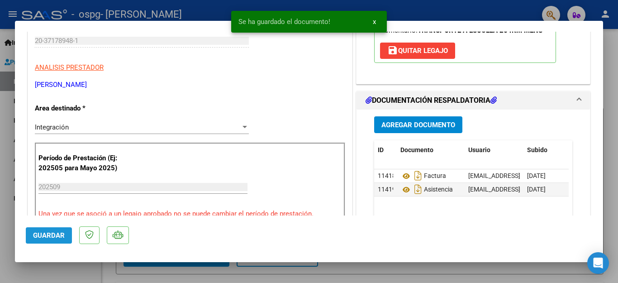
click at [53, 232] on span "Guardar" at bounding box center [49, 235] width 32 height 8
click at [59, 260] on mat-dialog-container "COMPROBANTE VER COMPROBANTE ESTADO: Recibida. En proceso de confirmacion/acepta…" at bounding box center [309, 141] width 588 height 241
click at [59, 269] on div at bounding box center [309, 141] width 618 height 283
type input "$ 0,00"
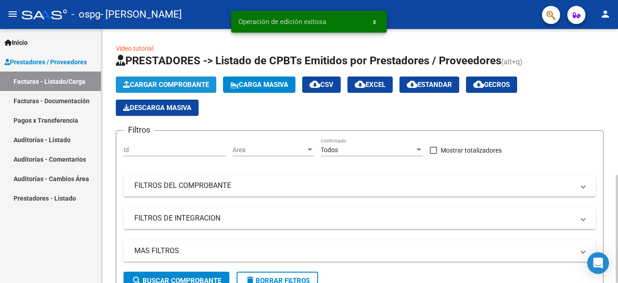
click at [171, 82] on span "Cargar Comprobante" at bounding box center [166, 84] width 86 height 8
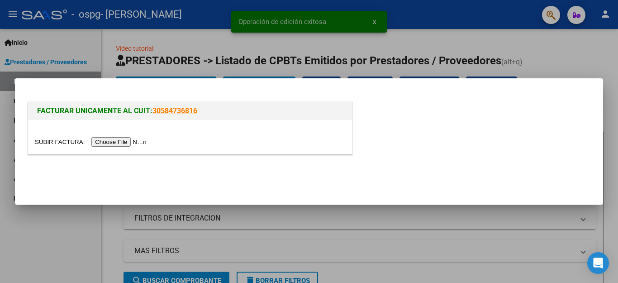
click at [117, 143] on input "file" at bounding box center [92, 141] width 114 height 9
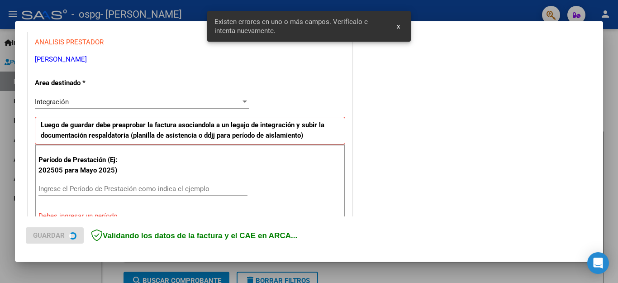
scroll to position [206, 0]
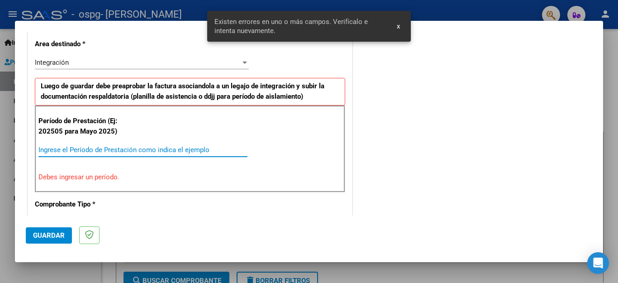
click at [133, 147] on input "Ingrese el Período de Prestación como indica el ejemplo" at bounding box center [142, 150] width 209 height 8
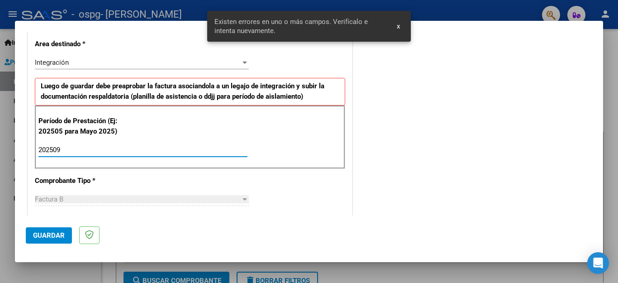
type input "202509"
click at [609, 94] on div at bounding box center [309, 141] width 618 height 283
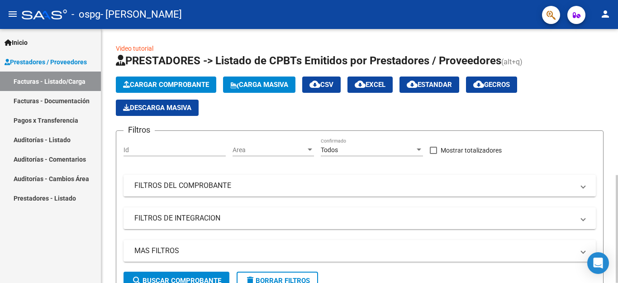
click at [201, 87] on span "Cargar Comprobante" at bounding box center [166, 84] width 86 height 8
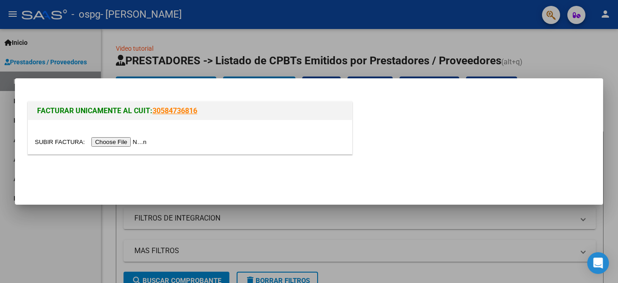
click at [118, 143] on input "file" at bounding box center [92, 141] width 114 height 9
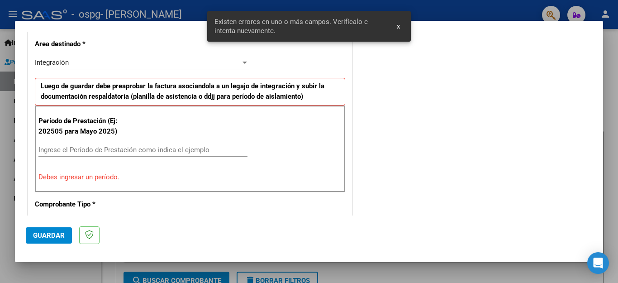
click at [212, 152] on input "Ingrese el Período de Prestación como indica el ejemplo" at bounding box center [142, 150] width 209 height 8
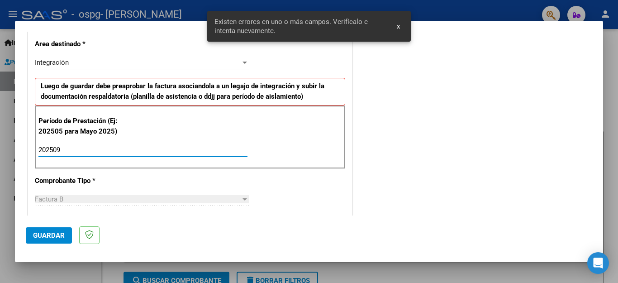
type input "202509"
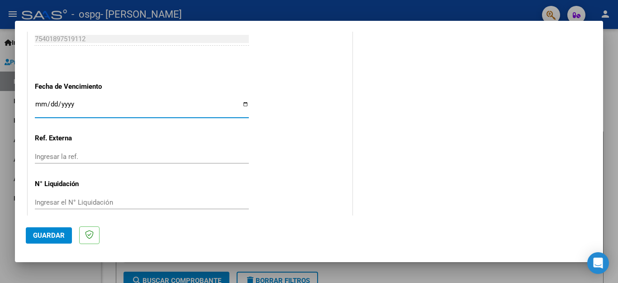
click at [241, 100] on input "Ingresar la fecha" at bounding box center [142, 107] width 214 height 14
type input "[DATE]"
click at [58, 232] on span "Guardar" at bounding box center [49, 235] width 32 height 8
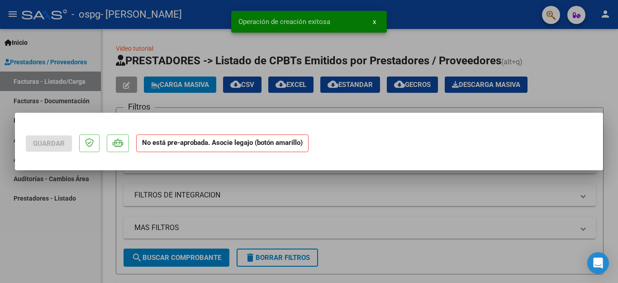
scroll to position [0, 0]
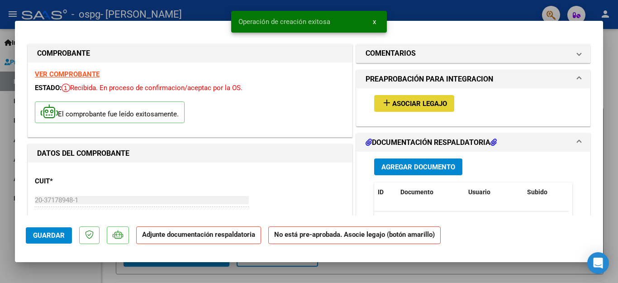
click at [424, 101] on span "Asociar Legajo" at bounding box center [419, 103] width 55 height 8
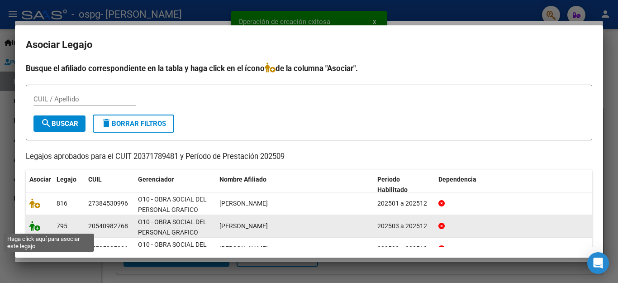
click at [32, 224] on icon at bounding box center [34, 226] width 11 height 10
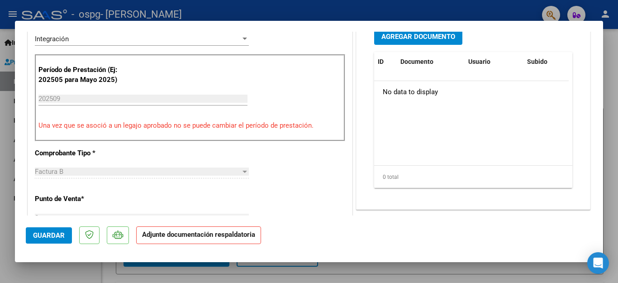
scroll to position [256, 0]
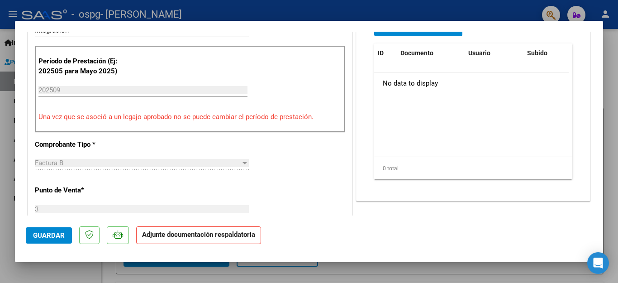
click at [432, 33] on button "Agregar Documento" at bounding box center [418, 27] width 88 height 17
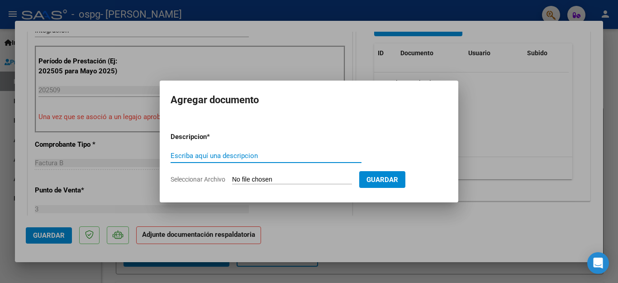
click at [205, 157] on input "Escriba aquí una descripcion" at bounding box center [265, 155] width 191 height 8
type input "asistencia"
click at [204, 177] on span "Seleccionar Archivo" at bounding box center [197, 178] width 55 height 7
click at [232, 177] on input "Seleccionar Archivo" at bounding box center [292, 179] width 120 height 9
type input "C:\fakepath\TR [PERSON_NAME].pdf"
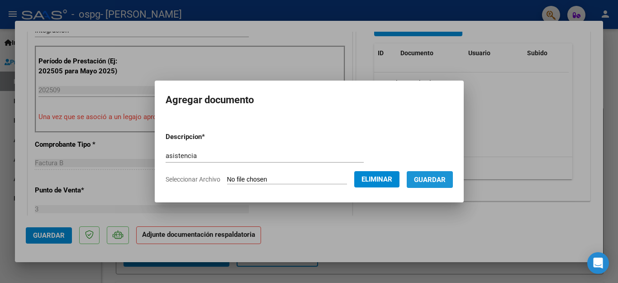
click at [423, 183] on span "Guardar" at bounding box center [430, 179] width 32 height 8
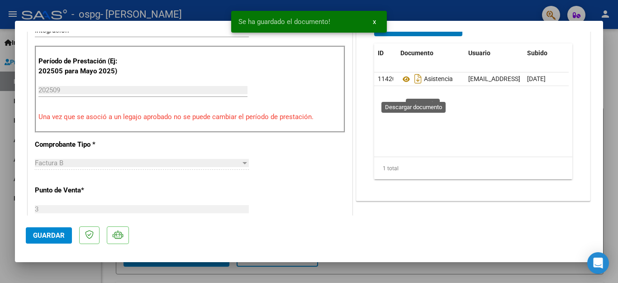
scroll to position [244, 0]
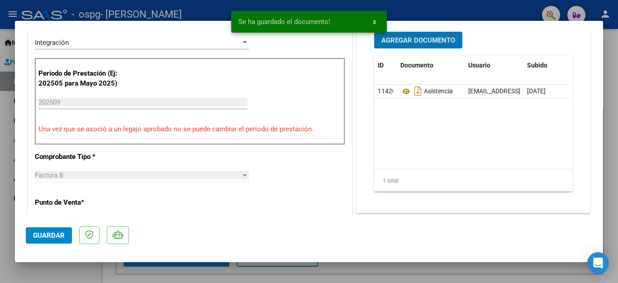
click at [417, 44] on span "Agregar Documento" at bounding box center [418, 40] width 74 height 8
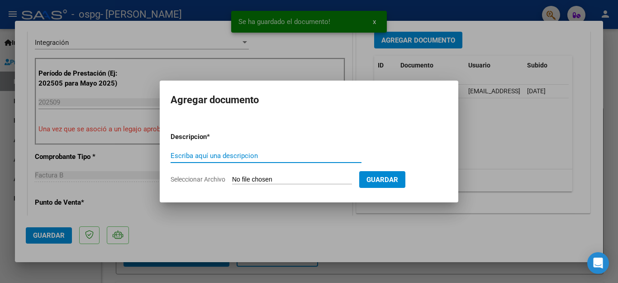
click at [210, 151] on input "Escriba aquí una descripcion" at bounding box center [265, 155] width 191 height 8
click at [210, 152] on input "Escriba aquí una descripcion" at bounding box center [265, 155] width 191 height 8
click at [193, 156] on input "Escriba aquí una descripcion" at bounding box center [265, 155] width 191 height 8
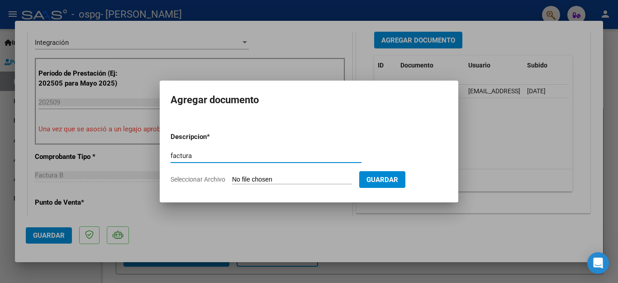
type input "factura"
click at [195, 178] on span "Seleccionar Archivo" at bounding box center [197, 178] width 55 height 7
click at [232, 178] on input "Seleccionar Archivo" at bounding box center [292, 179] width 120 height 9
type input "C:\fakepath\20371789481_006_00003_00000752.pdf"
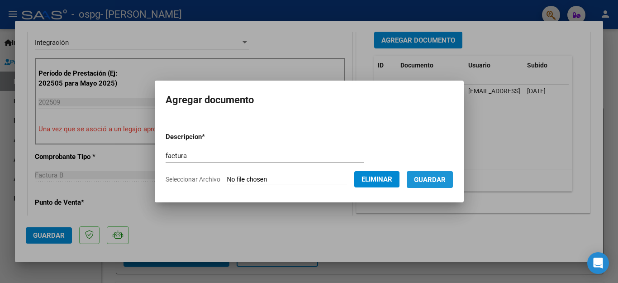
click at [437, 180] on span "Guardar" at bounding box center [430, 179] width 32 height 8
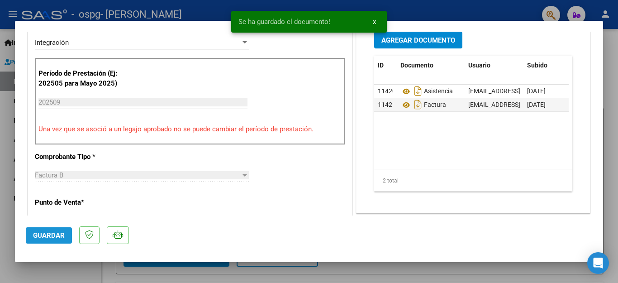
click at [47, 236] on span "Guardar" at bounding box center [49, 235] width 32 height 8
click at [63, 260] on mat-dialog-container "COMPROBANTE VER COMPROBANTE ESTADO: Recibida. En proceso de confirmacion/acepta…" at bounding box center [309, 141] width 588 height 241
click at [63, 273] on div at bounding box center [309, 141] width 618 height 283
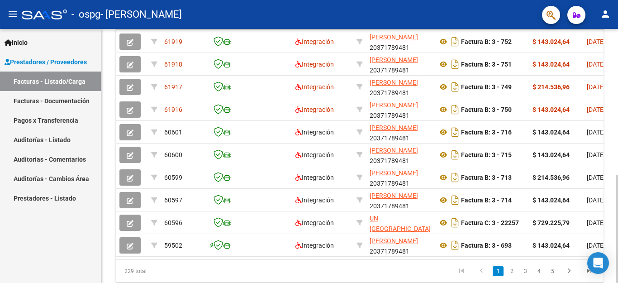
scroll to position [305, 0]
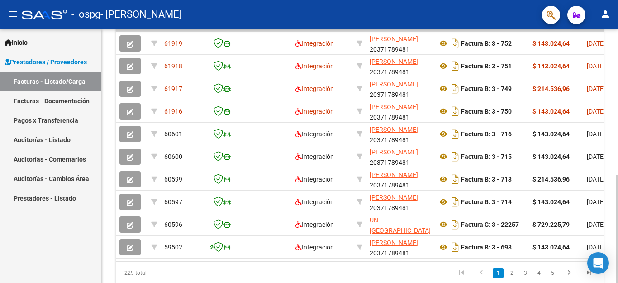
click at [609, 175] on div at bounding box center [616, 229] width 2 height 108
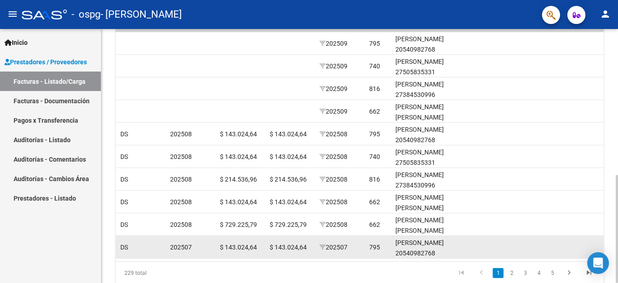
scroll to position [0, 1128]
